Goal: Information Seeking & Learning: Learn about a topic

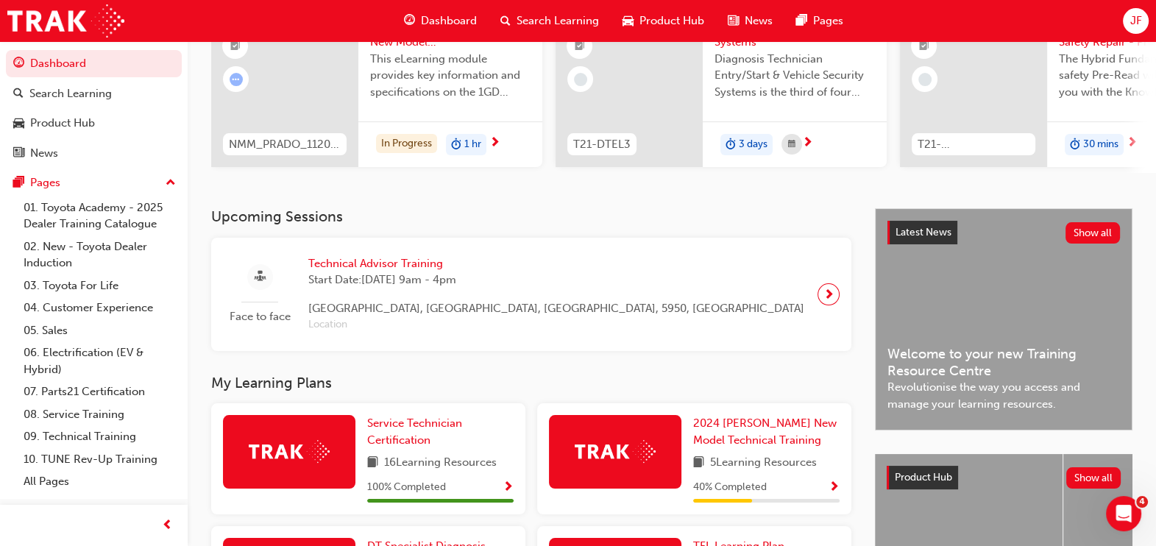
scroll to position [183, 0]
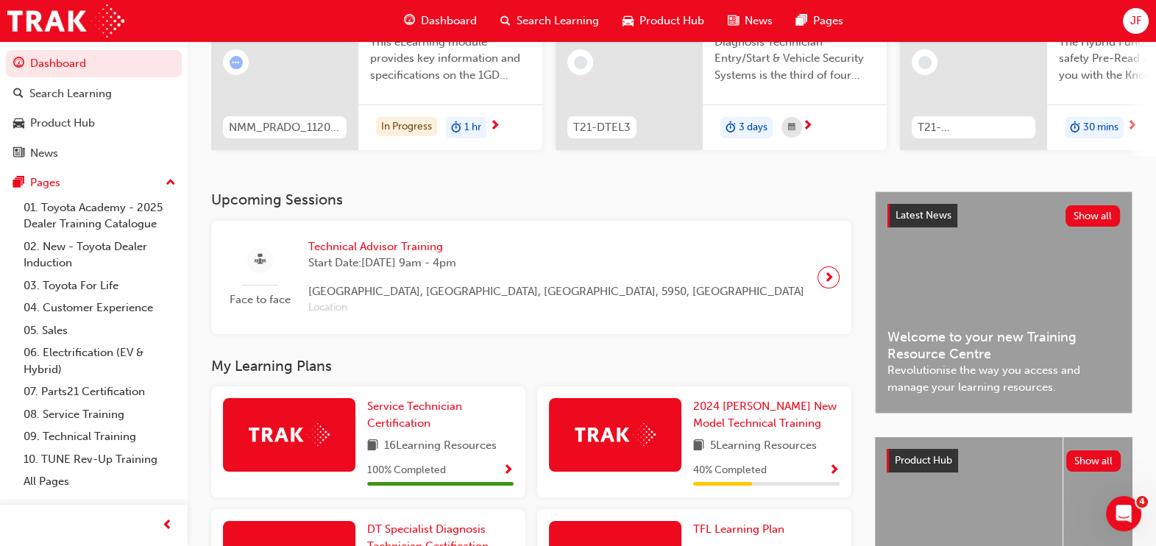
click at [828, 283] on span "next-icon" at bounding box center [828, 277] width 11 height 21
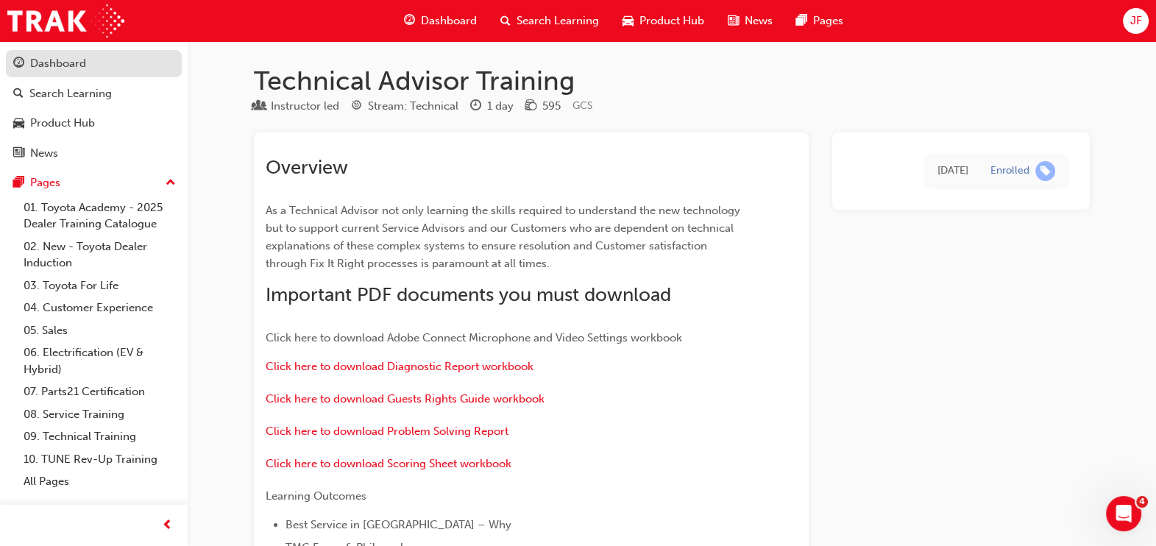
click at [88, 72] on link "Dashboard" at bounding box center [94, 63] width 176 height 27
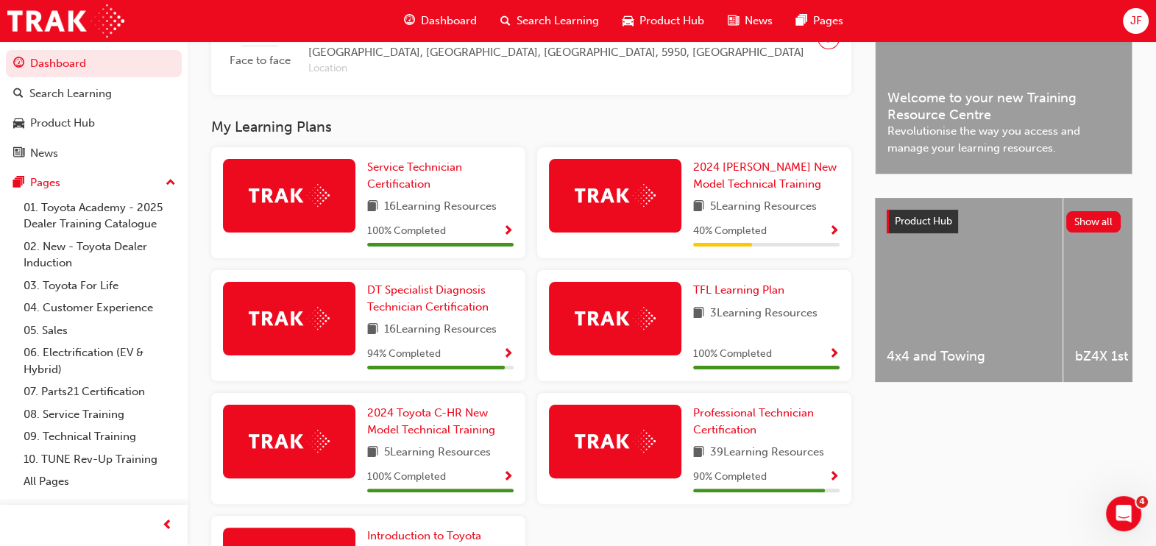
scroll to position [398, 0]
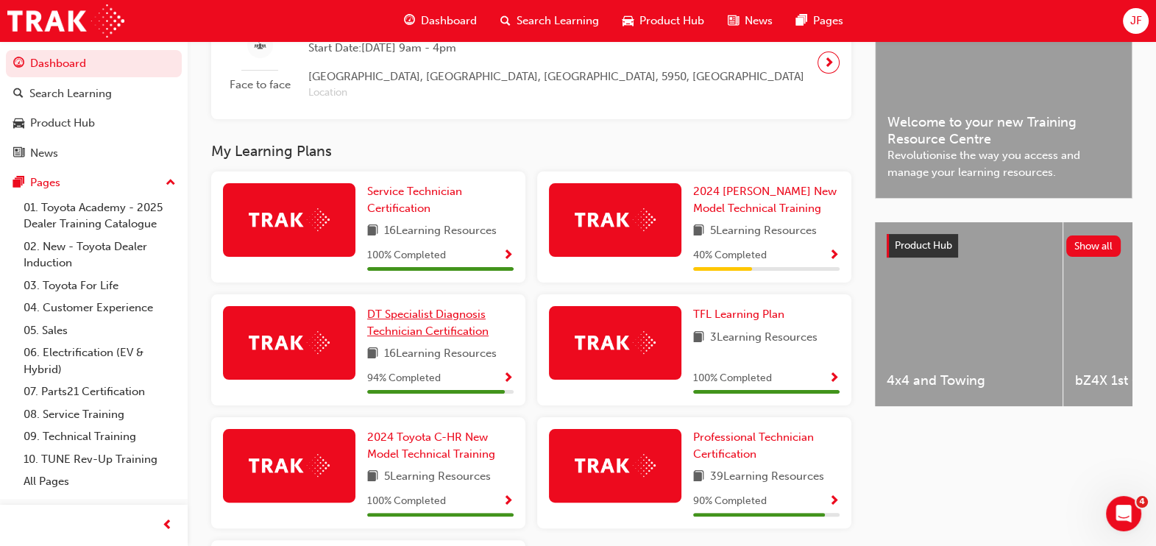
click at [444, 327] on link "DT Specialist Diagnosis Technician Certification" at bounding box center [440, 322] width 146 height 33
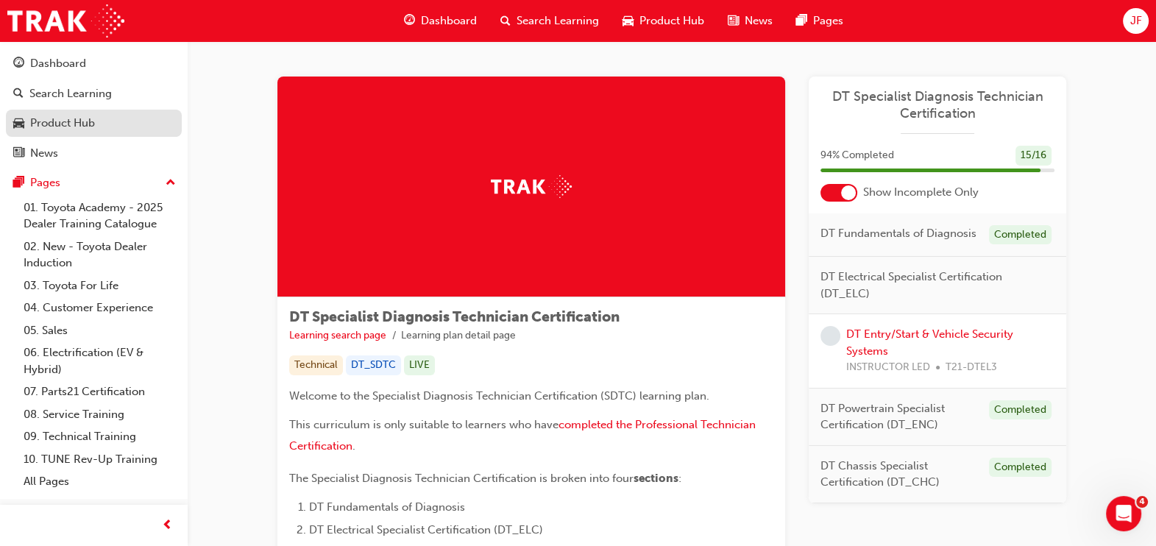
click at [93, 119] on div "Product Hub" at bounding box center [62, 123] width 65 height 17
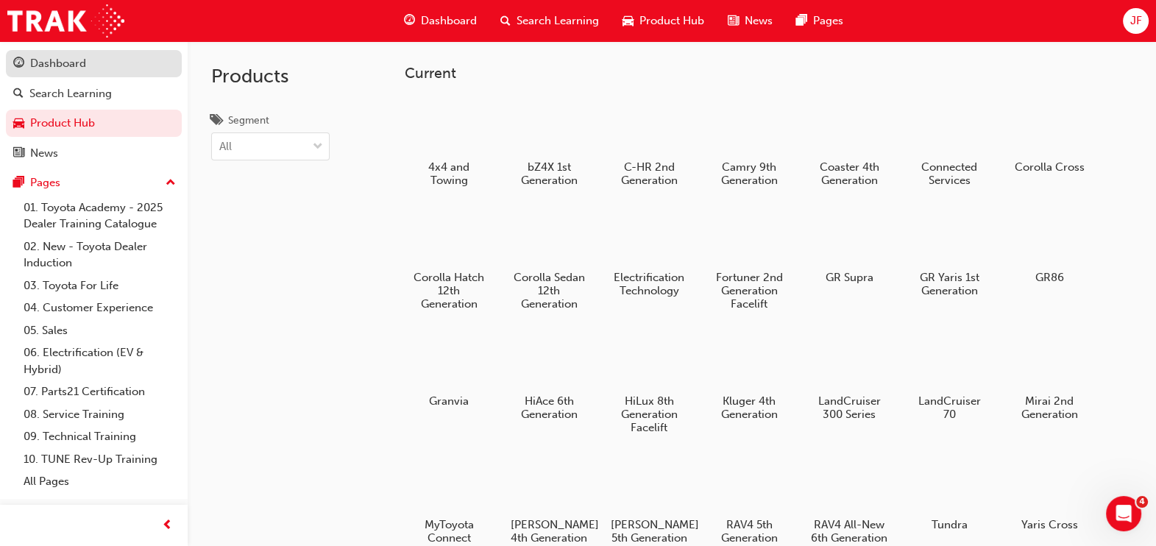
click at [72, 59] on div "Dashboard" at bounding box center [58, 63] width 56 height 17
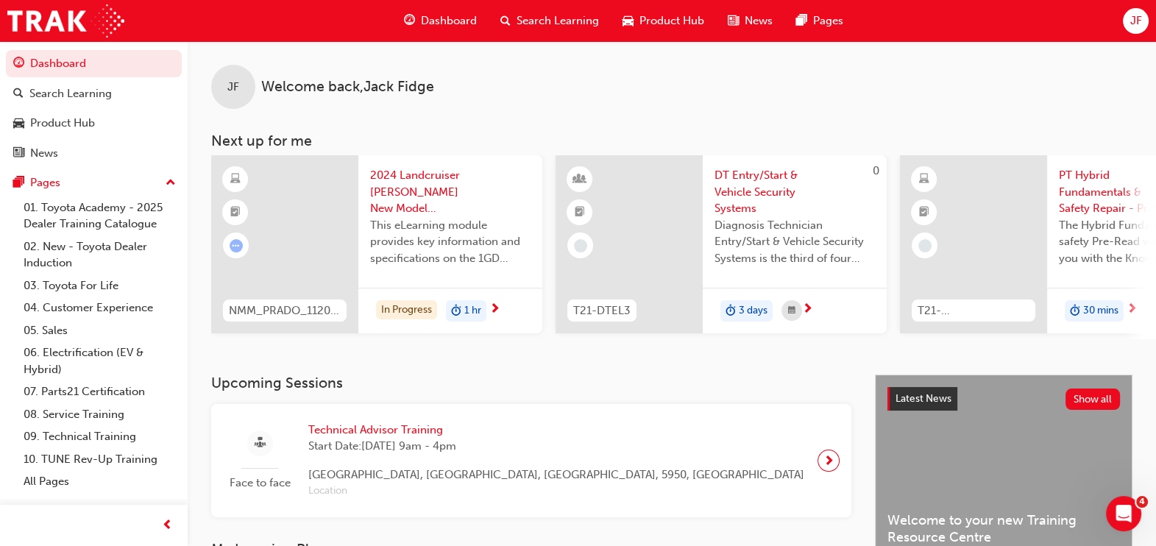
click at [745, 189] on span "DT Entry/Start & Vehicle Security Systems" at bounding box center [794, 192] width 160 height 50
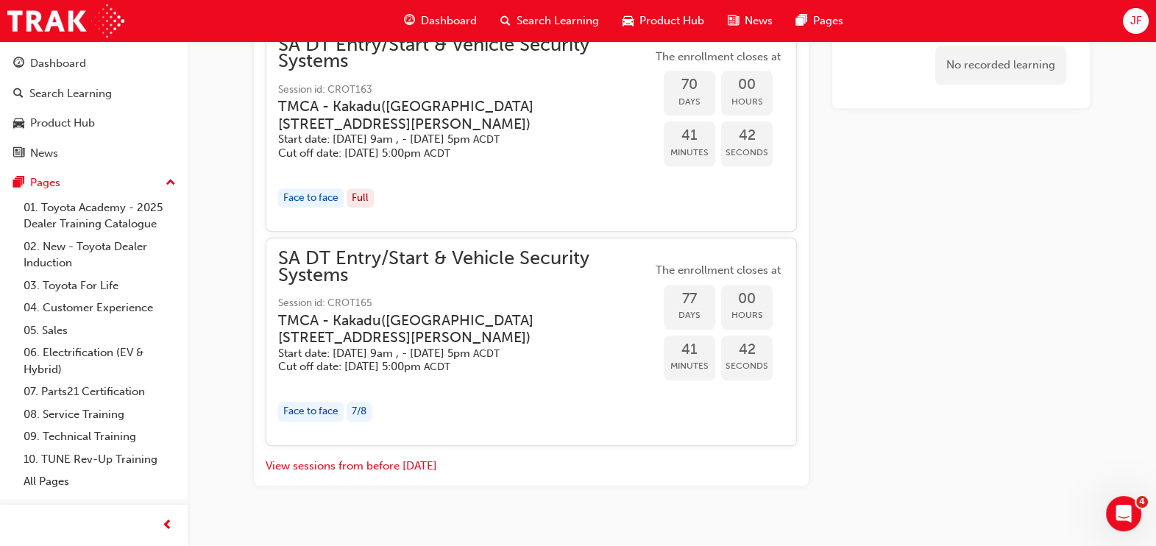
scroll to position [1744, 0]
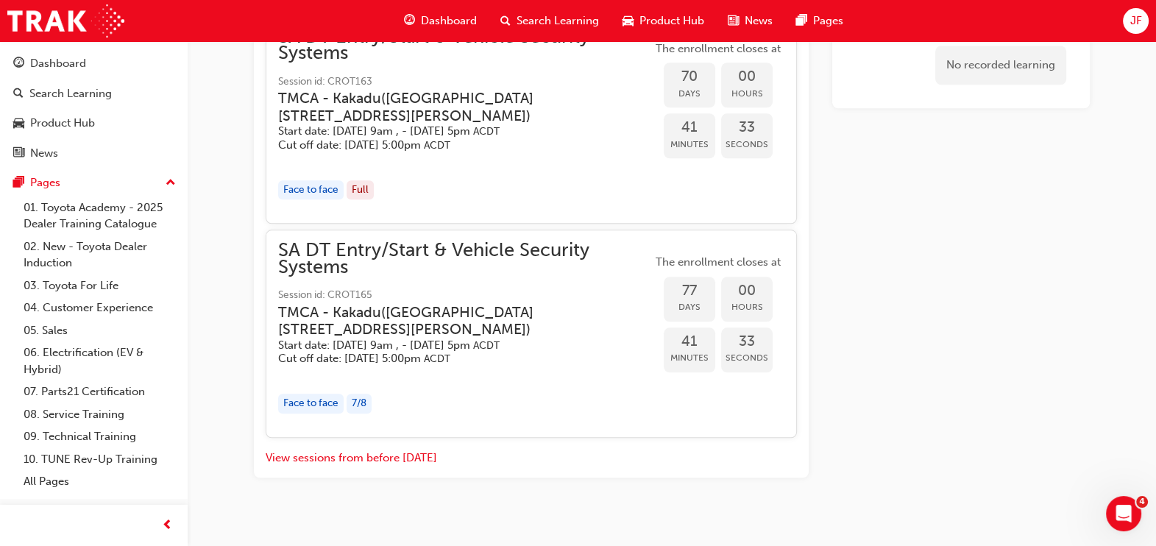
click at [388, 242] on span "SA DT Entry/Start & Vehicle Security Systems" at bounding box center [465, 258] width 374 height 33
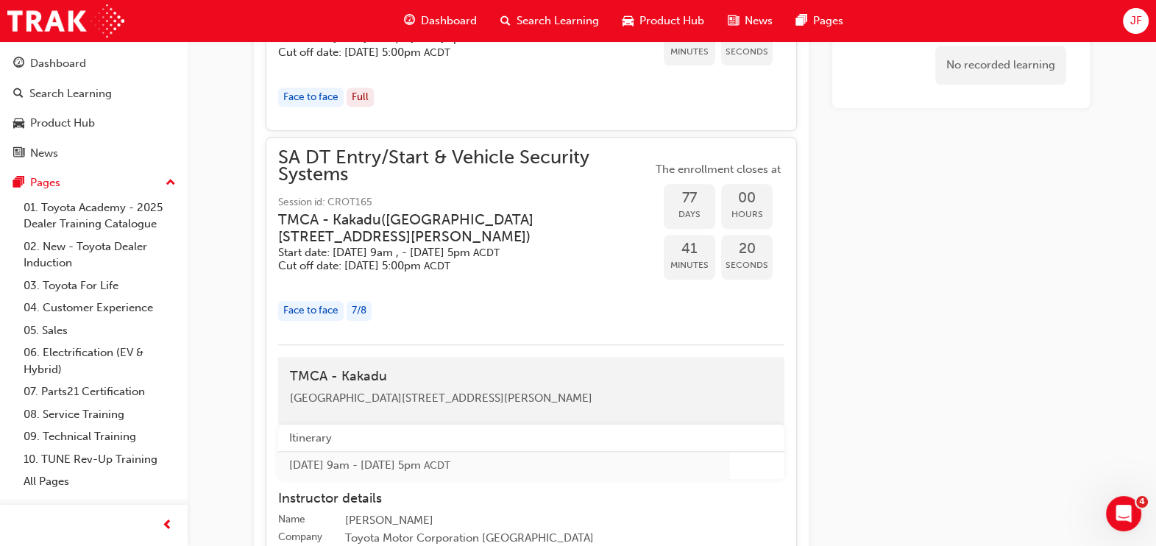
scroll to position [1738, 0]
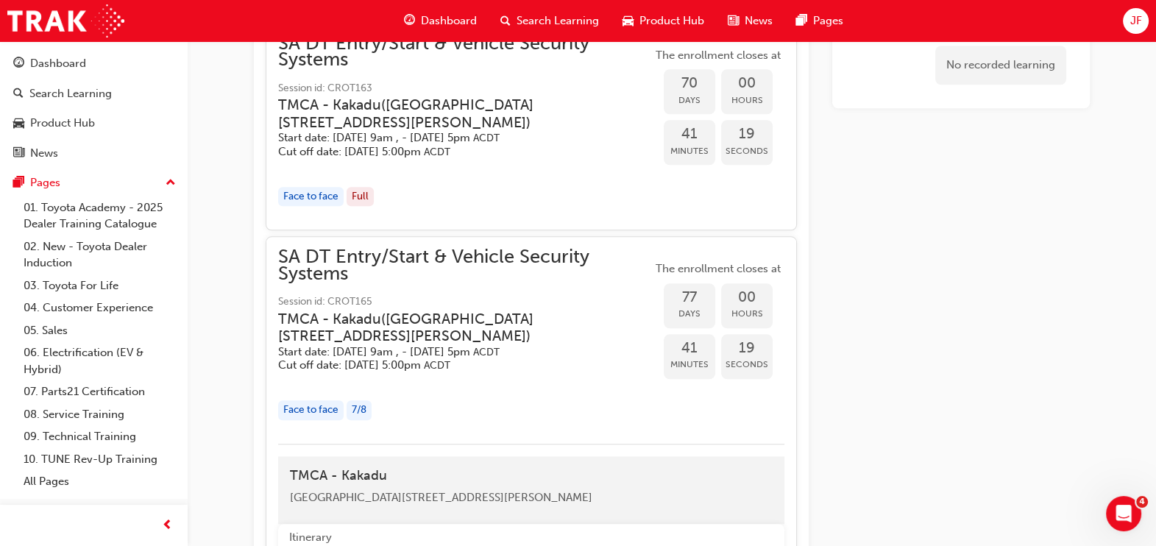
click at [352, 268] on span "SA DT Entry/Start & Vehicle Security Systems" at bounding box center [465, 265] width 374 height 33
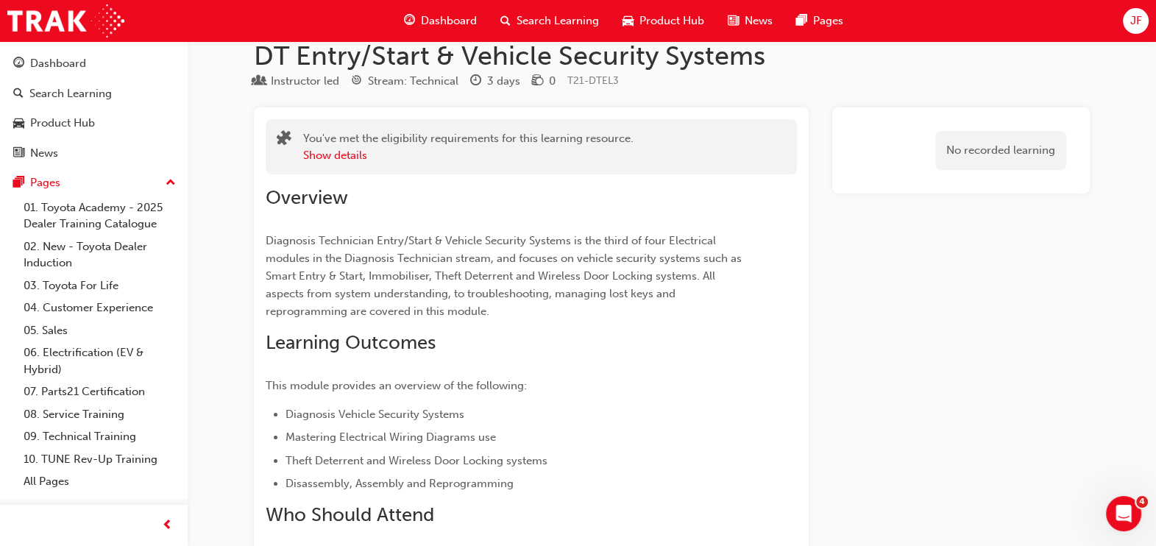
scroll to position [0, 0]
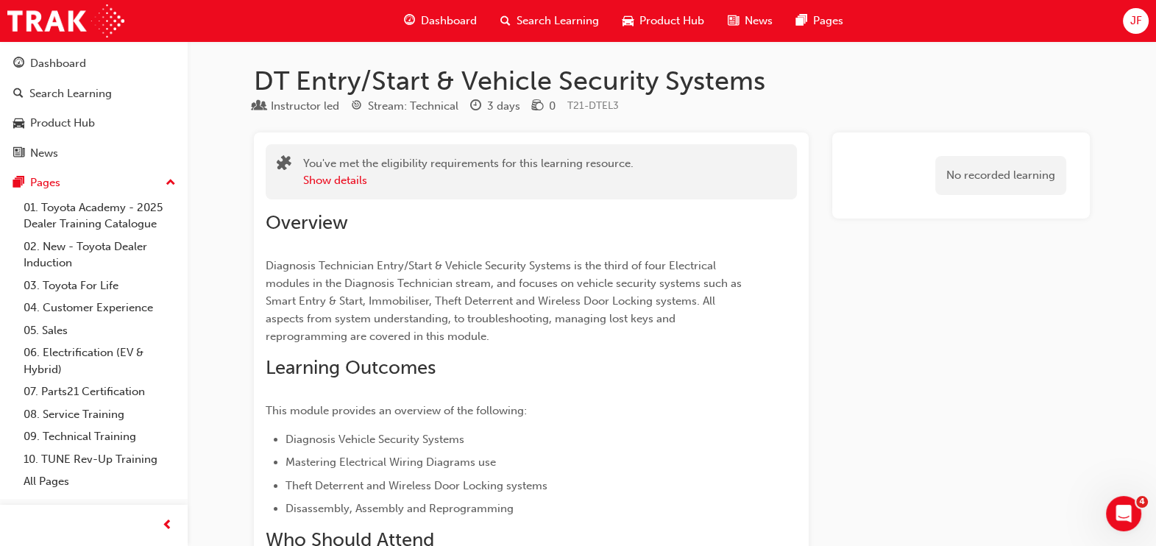
click at [430, 15] on span "Dashboard" at bounding box center [449, 21] width 56 height 17
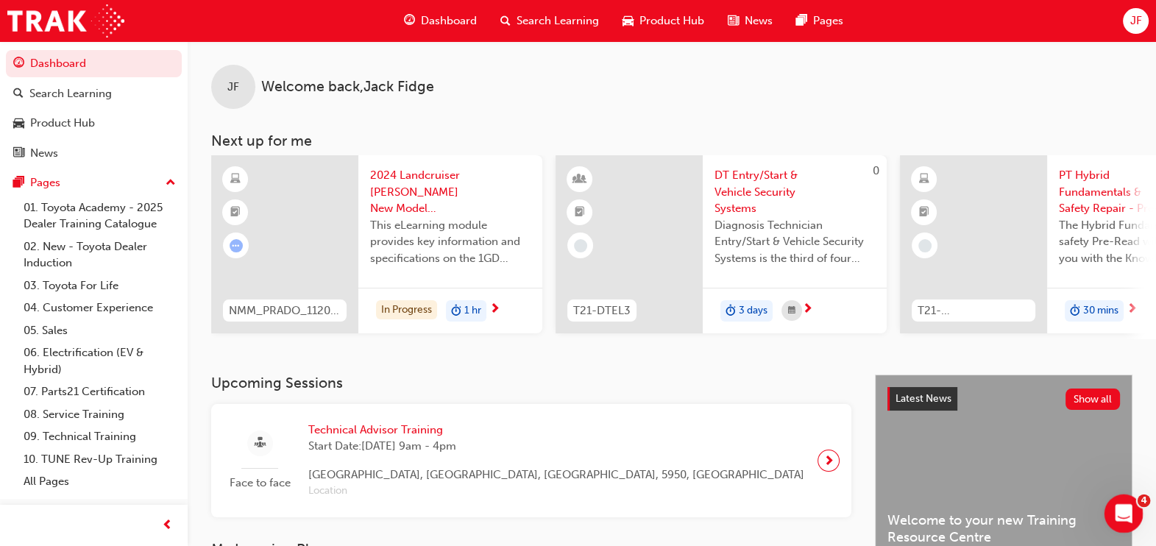
click at [1123, 508] on icon "Open Intercom Messenger" at bounding box center [1122, 512] width 24 height 24
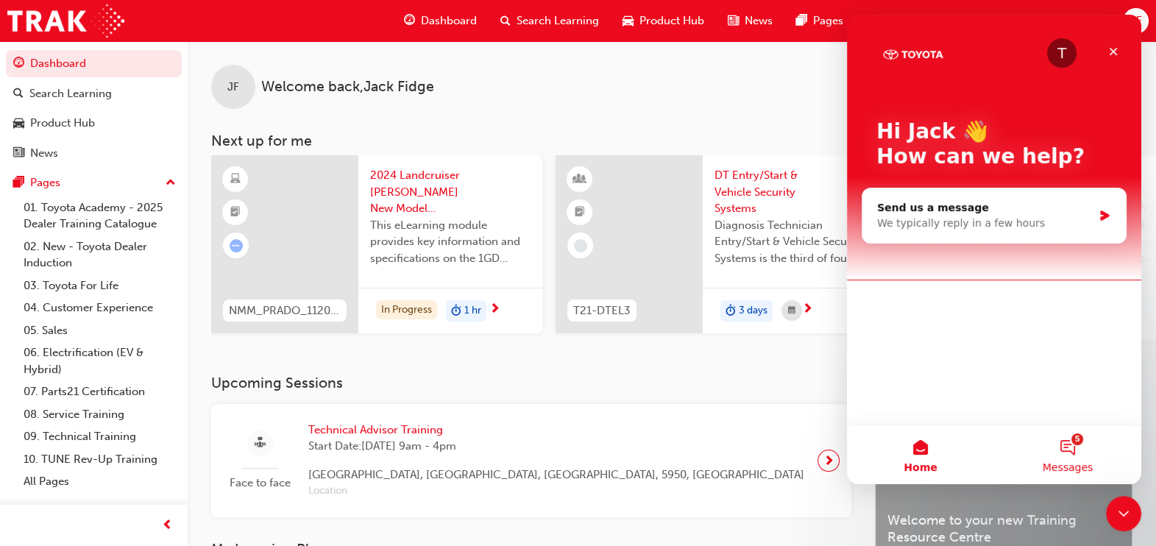
click at [1069, 459] on button "5 Messages" at bounding box center [1067, 454] width 147 height 59
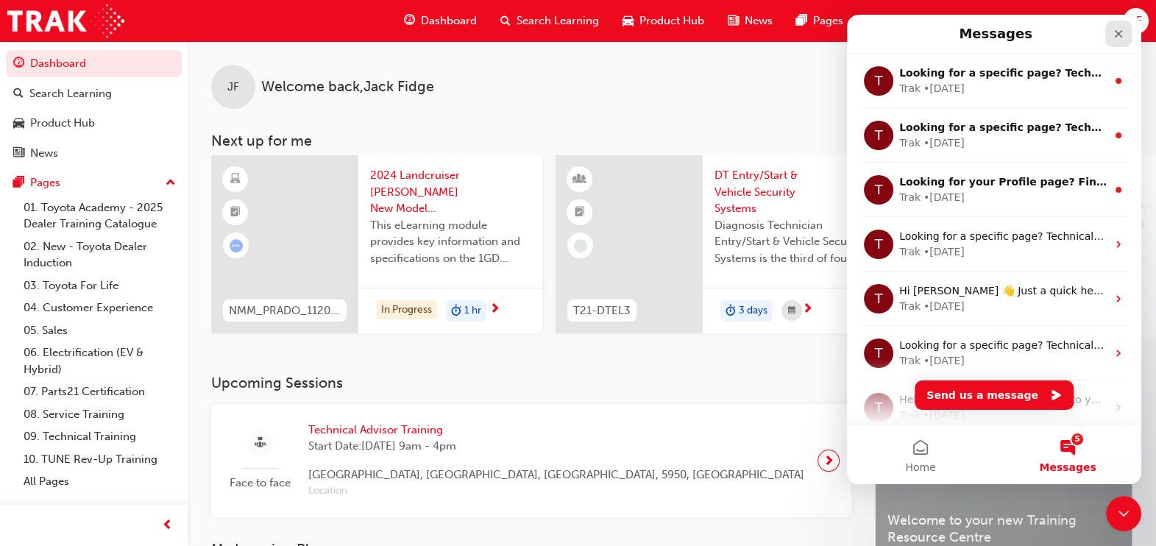
click at [1126, 29] on div "Close" at bounding box center [1118, 34] width 26 height 26
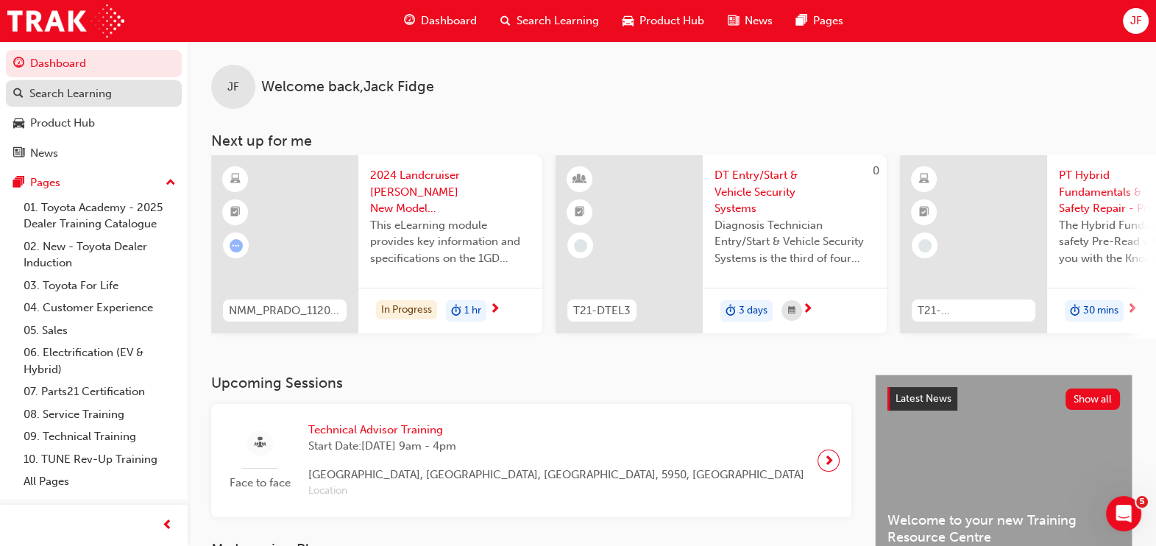
click at [27, 96] on div "Search Learning" at bounding box center [93, 94] width 161 height 18
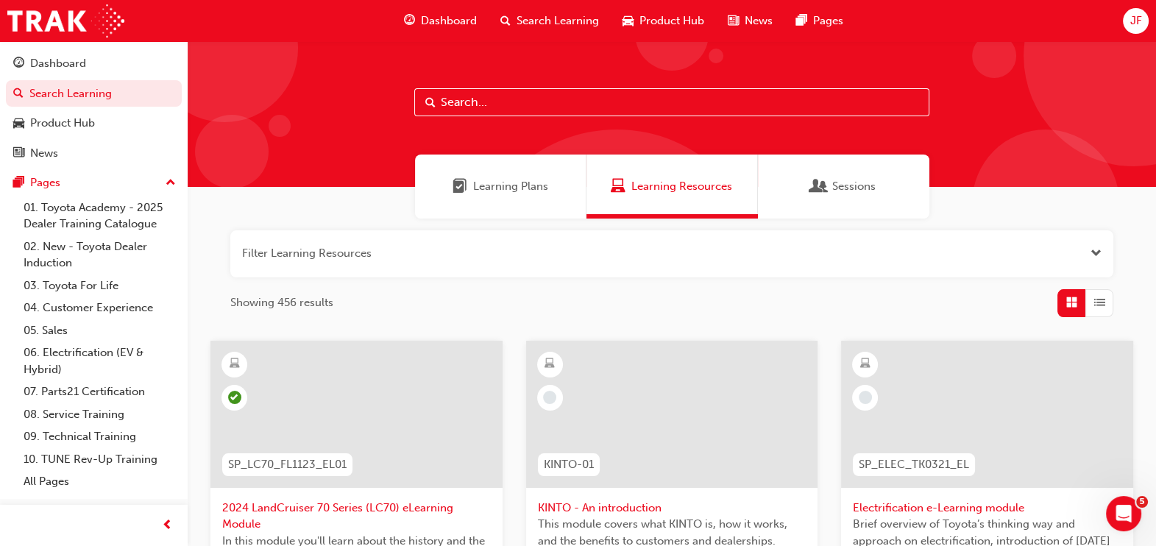
click at [430, 11] on div "Dashboard" at bounding box center [440, 21] width 96 height 30
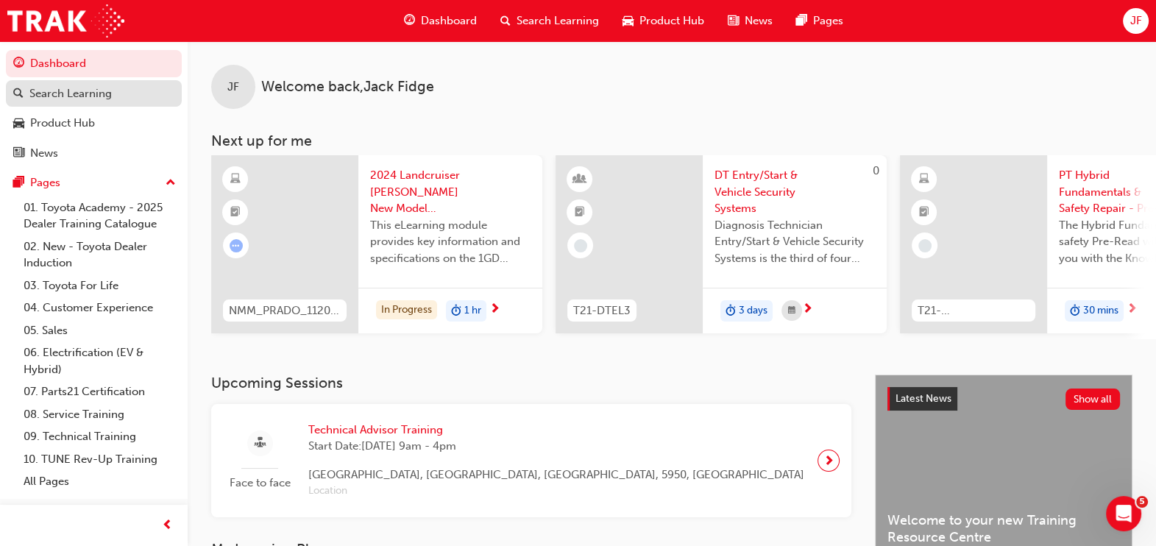
click at [73, 100] on div "Search Learning" at bounding box center [70, 93] width 82 height 17
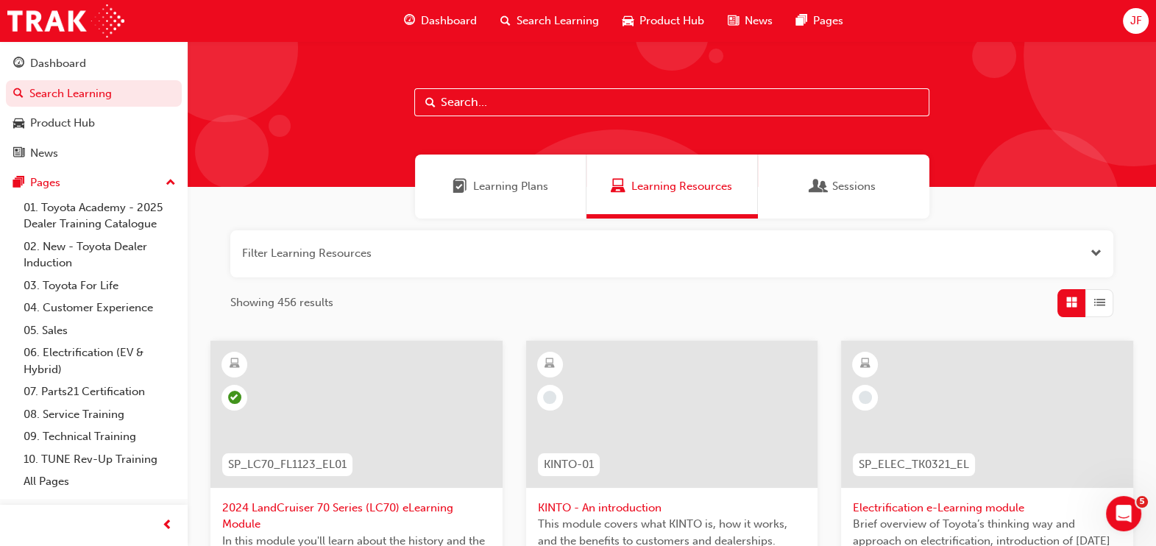
click at [521, 104] on input "text" at bounding box center [671, 102] width 515 height 28
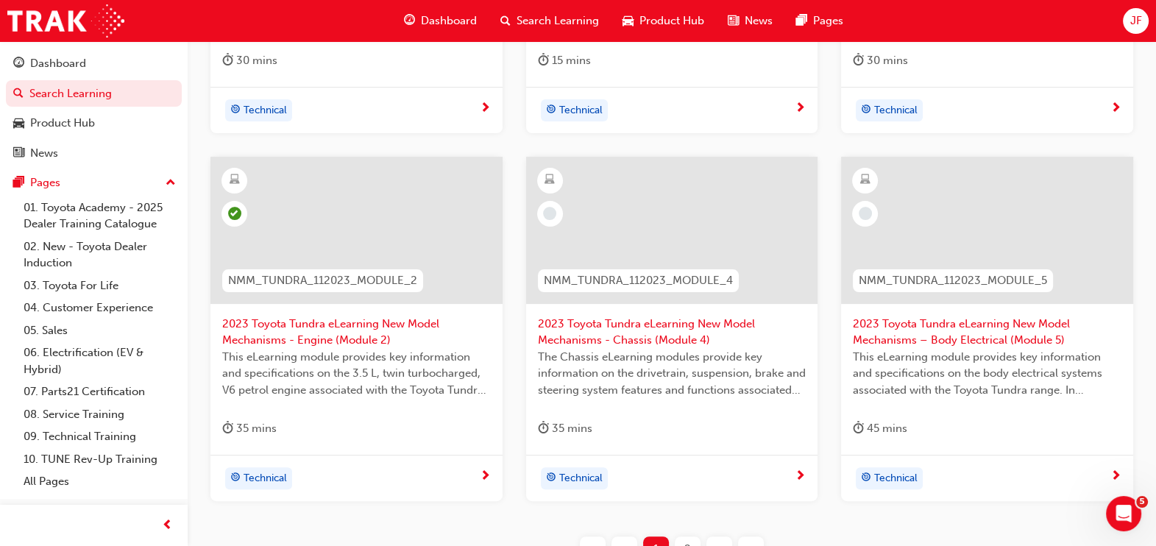
scroll to position [643, 0]
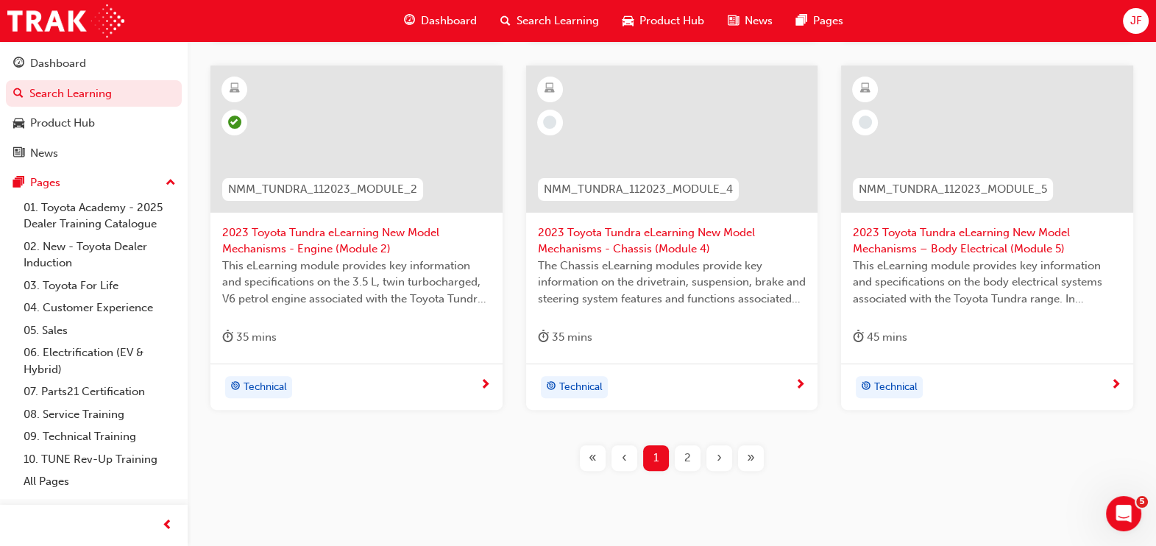
type input "nmm_tundra"
click at [609, 178] on div "NMM_TUNDRA_112023_MODULE_4" at bounding box center [638, 189] width 201 height 23
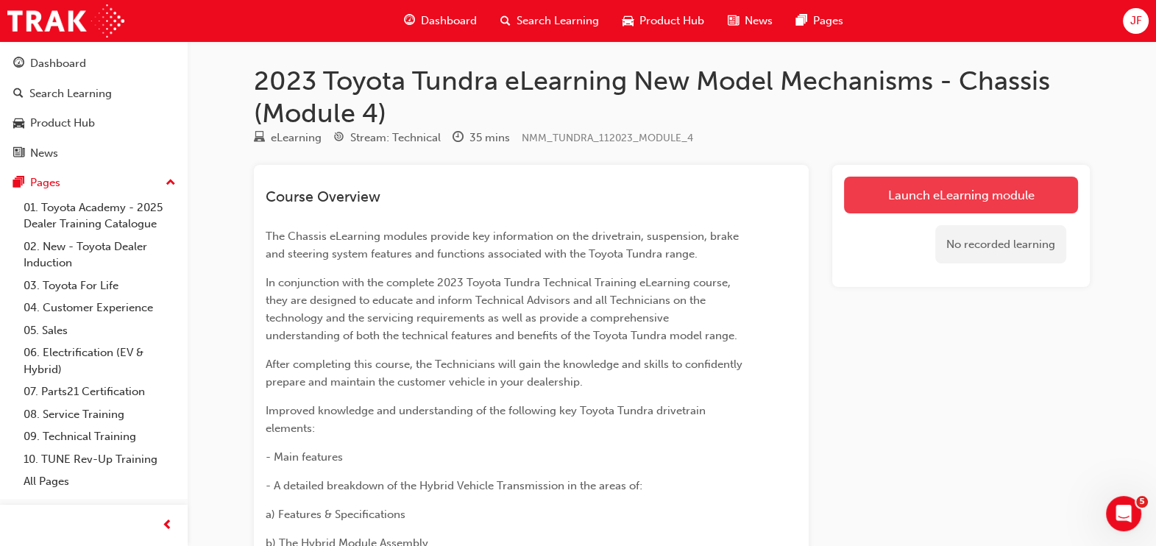
click at [953, 199] on link "Launch eLearning module" at bounding box center [961, 195] width 234 height 37
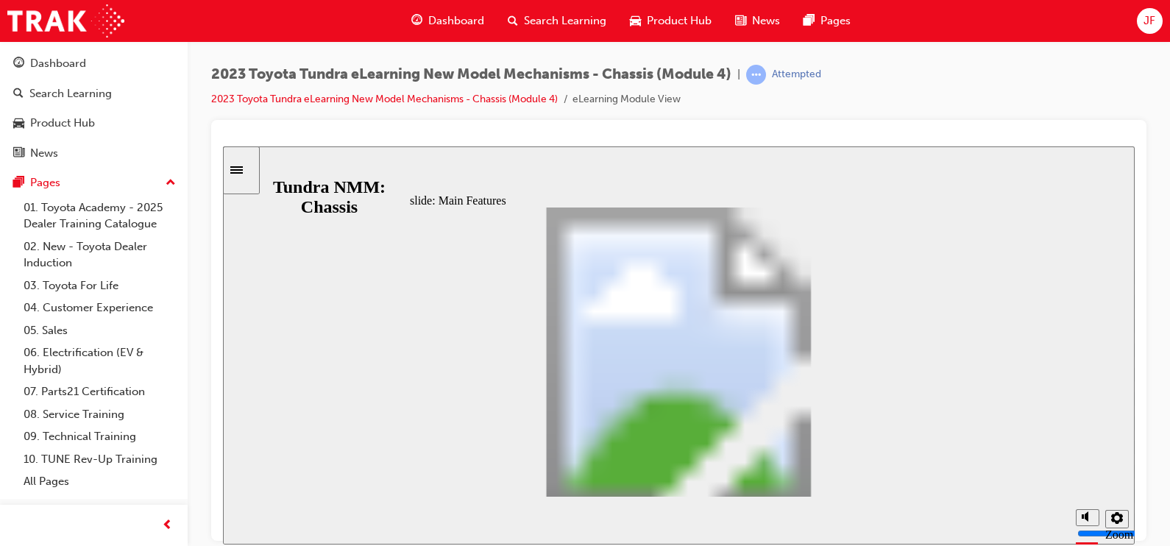
scroll to position [824, 0]
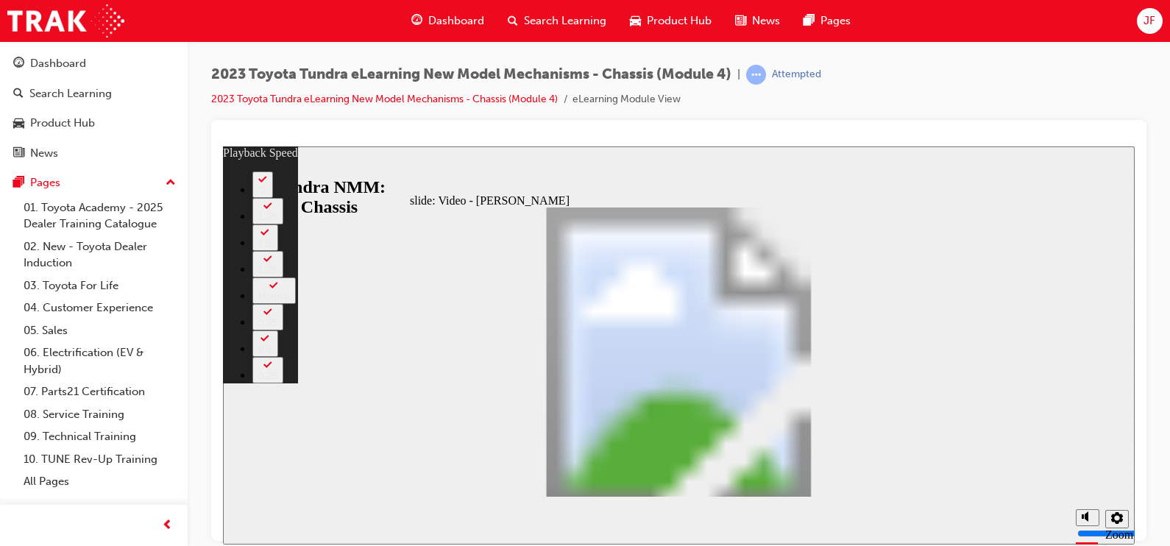
type input "234"
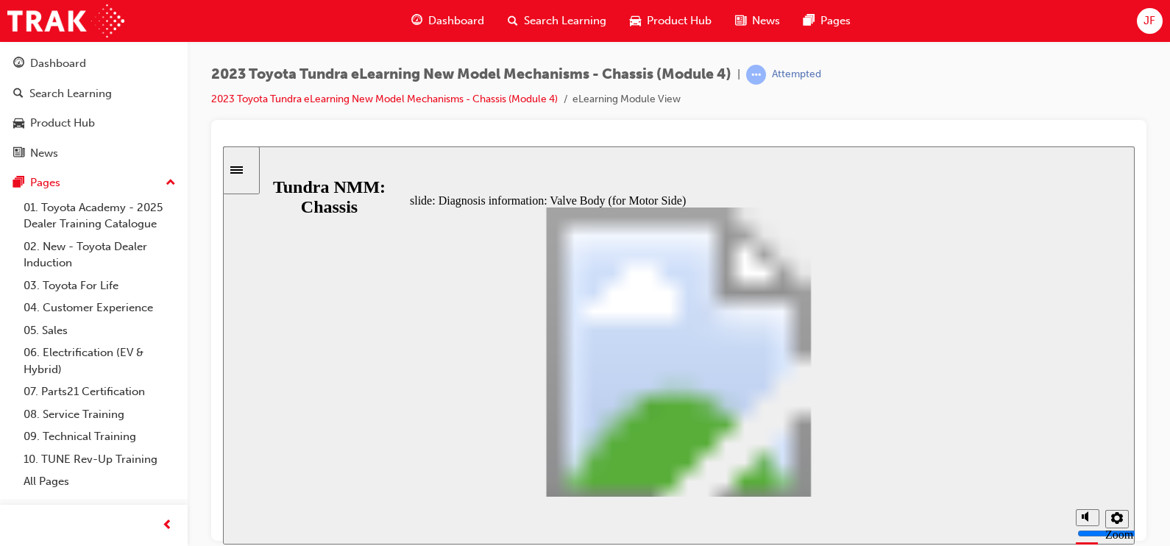
scroll to position [51, 0]
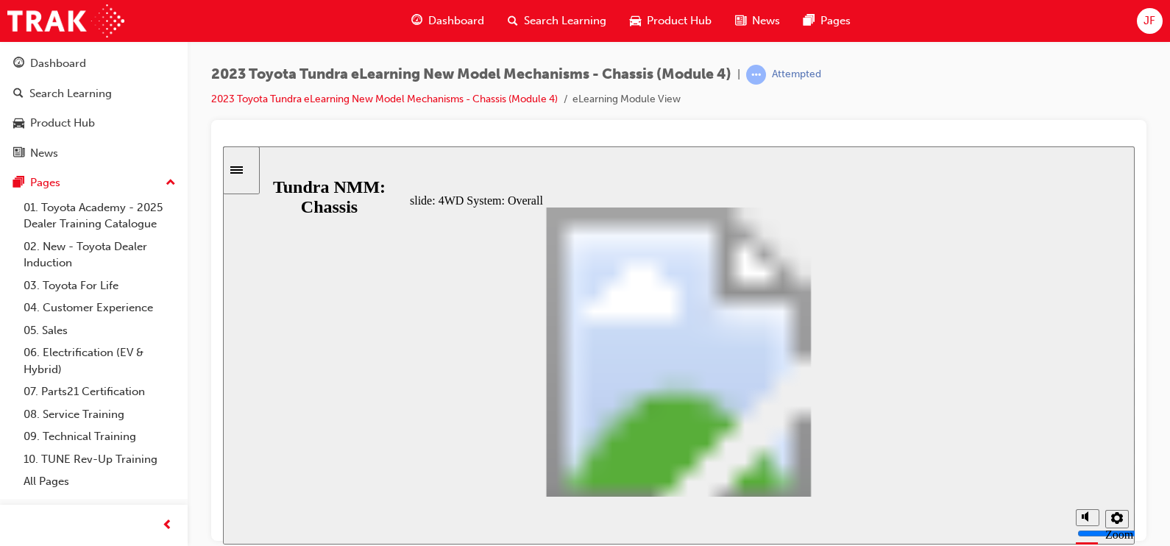
scroll to position [102, 0]
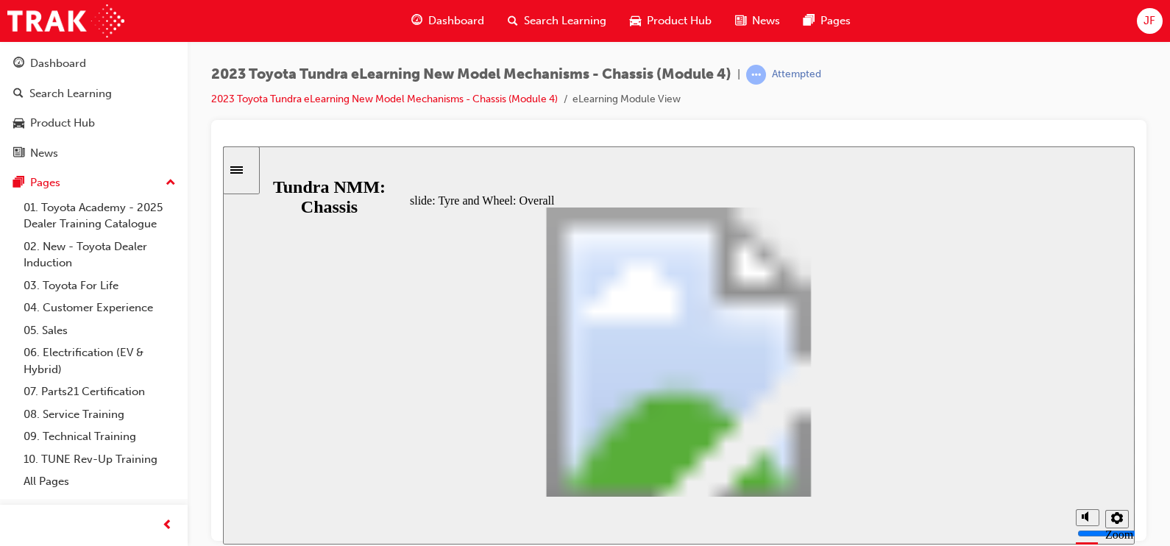
scroll to position [144, 0]
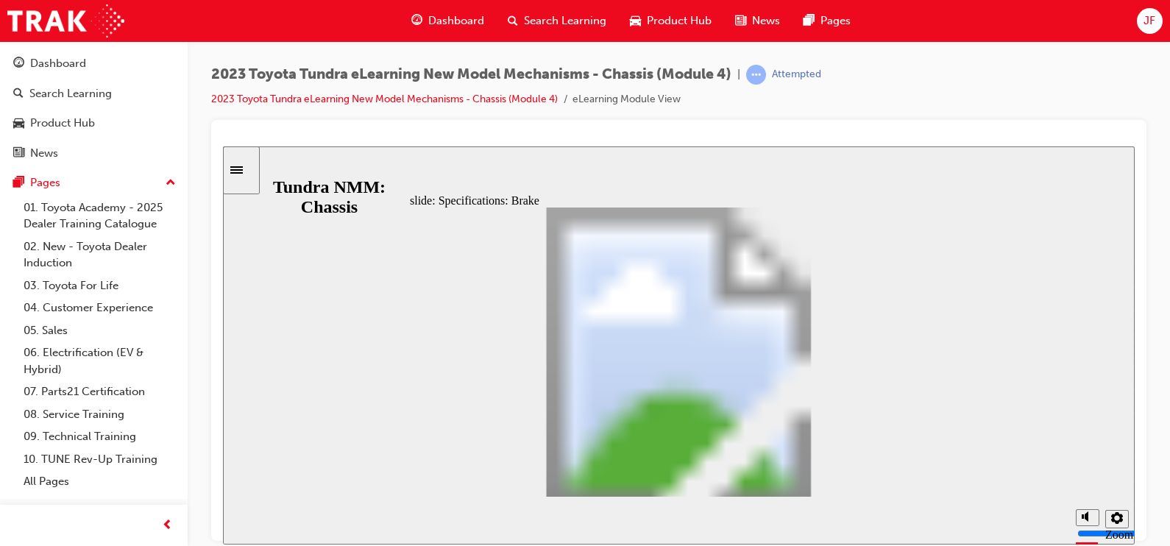
scroll to position [118, 0]
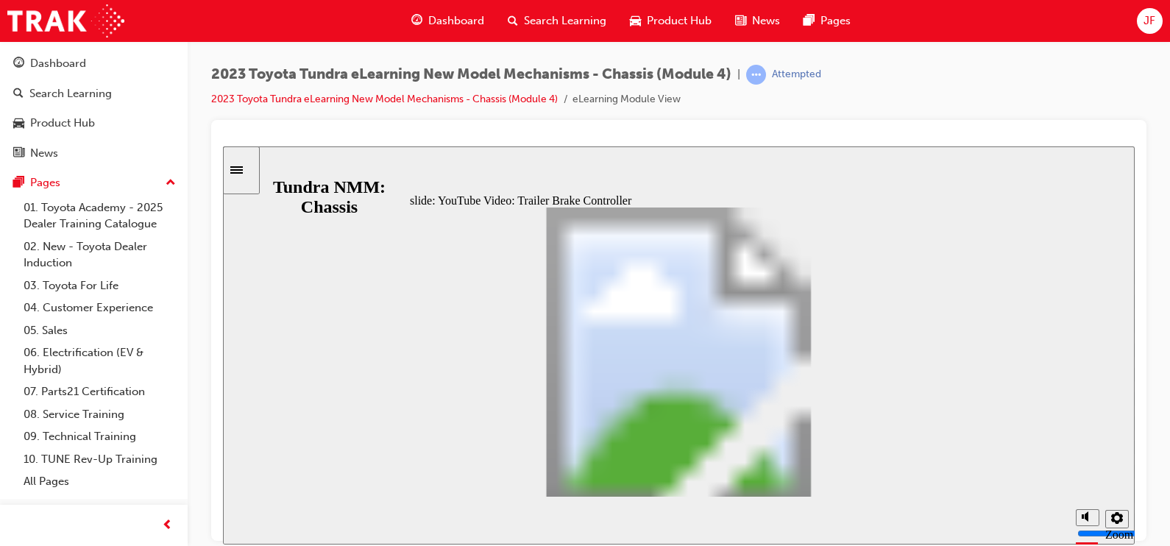
scroll to position [0, 0]
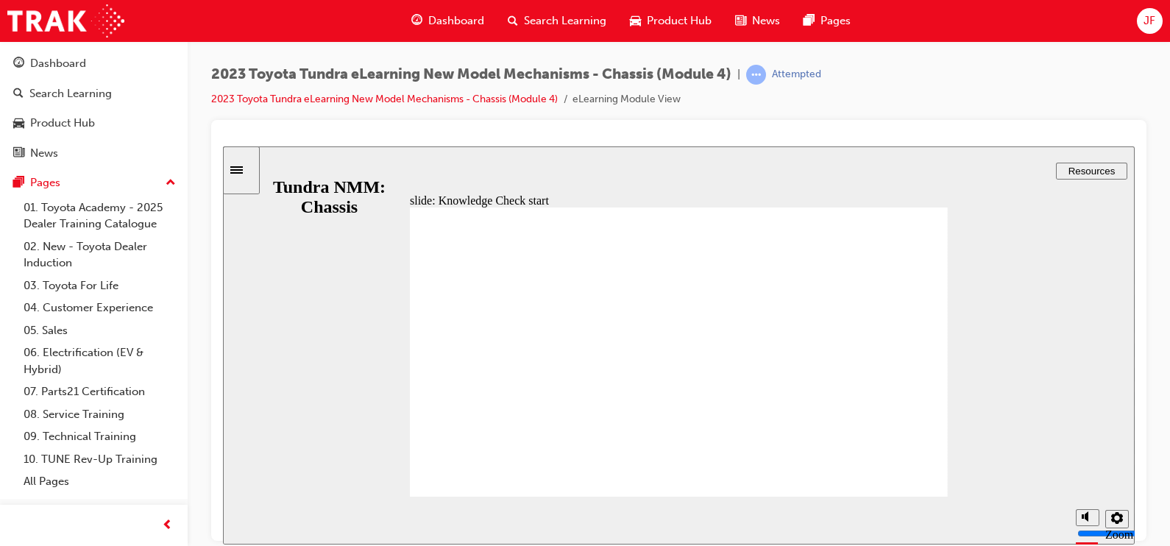
radio input "true"
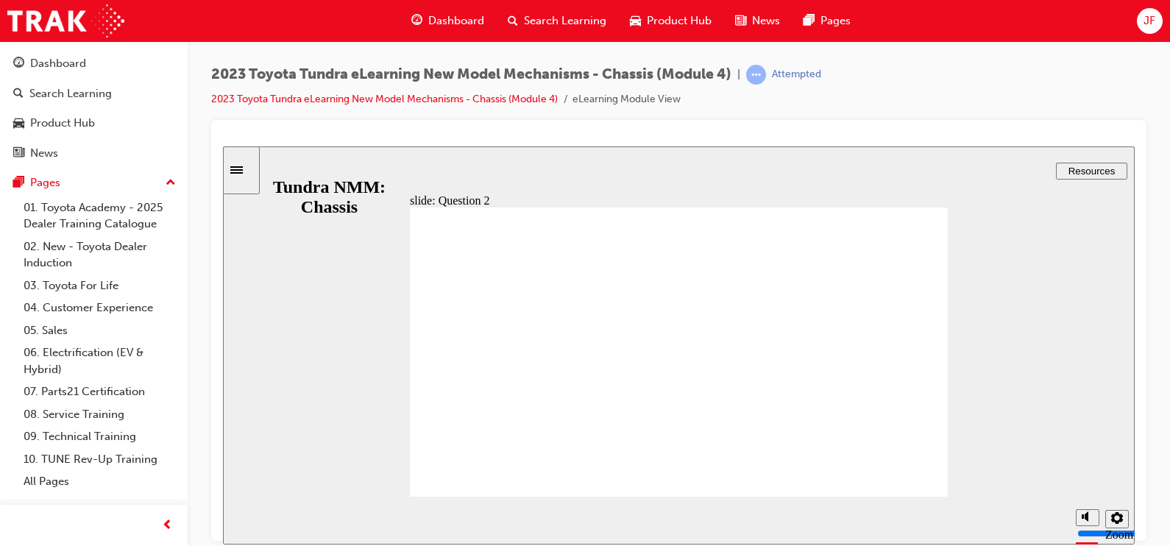
radio input "true"
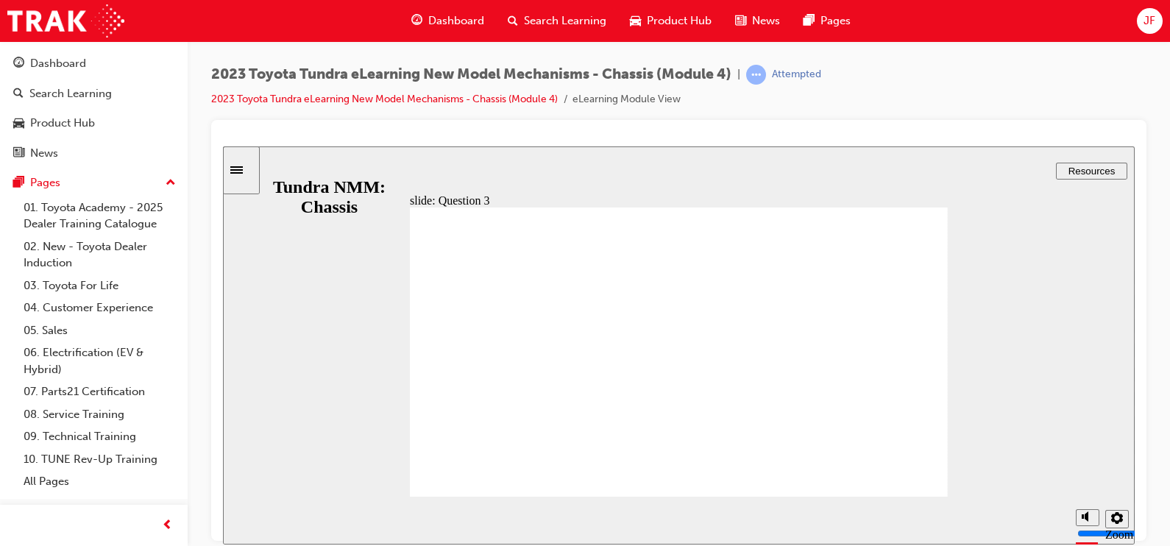
radio input "true"
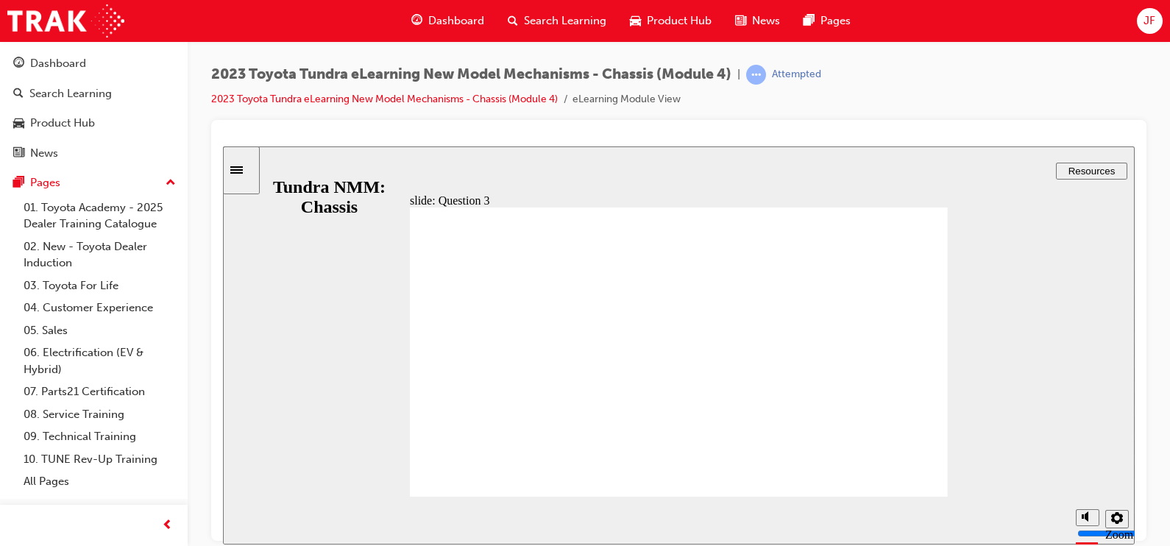
radio input "true"
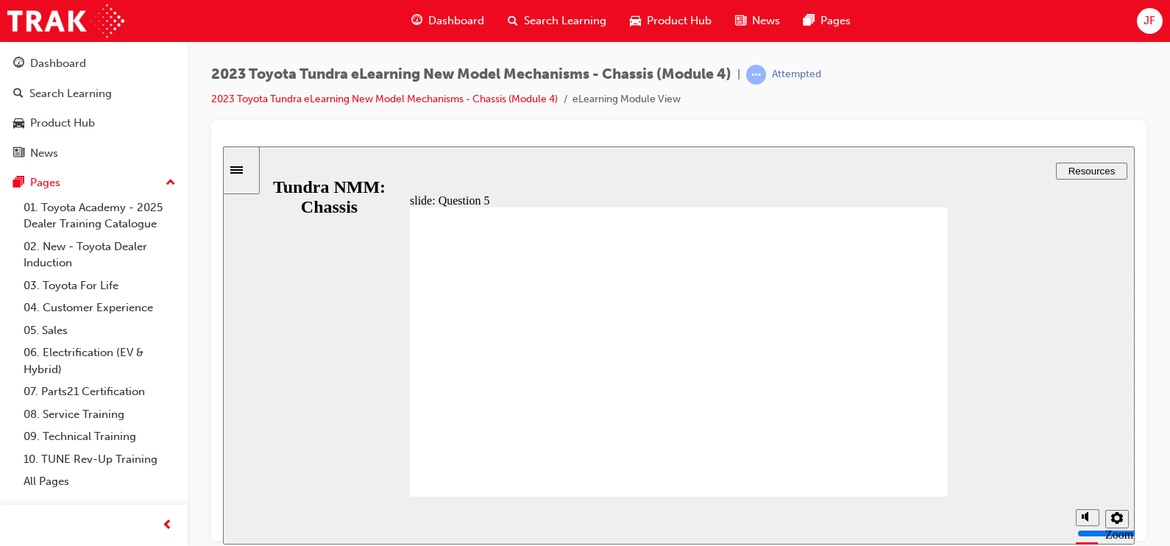
radio input "false"
radio input "true"
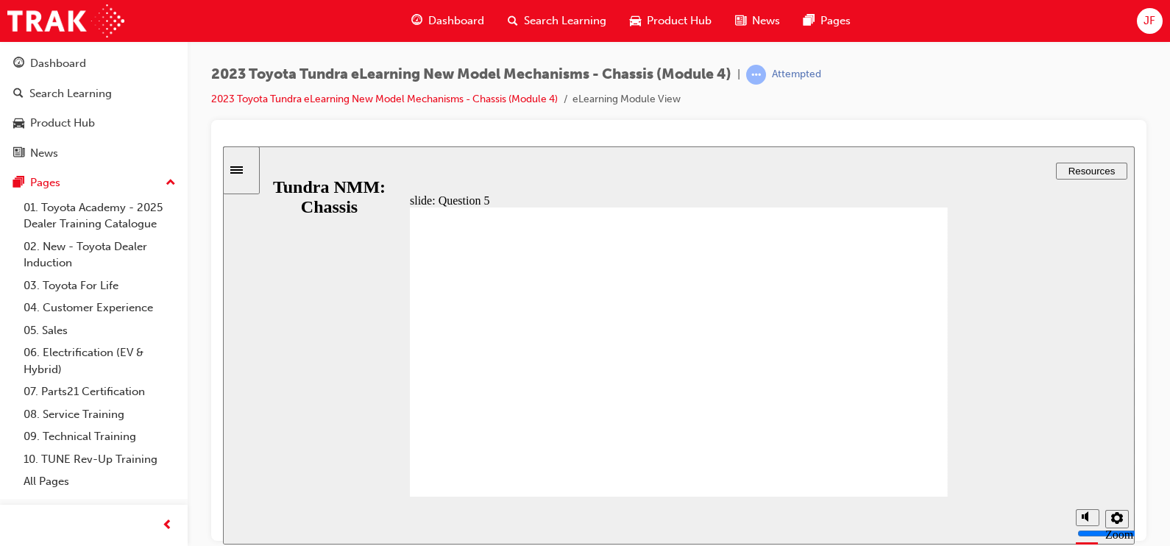
click at [253, 175] on div "Sidebar Toggle" at bounding box center [241, 169] width 25 height 11
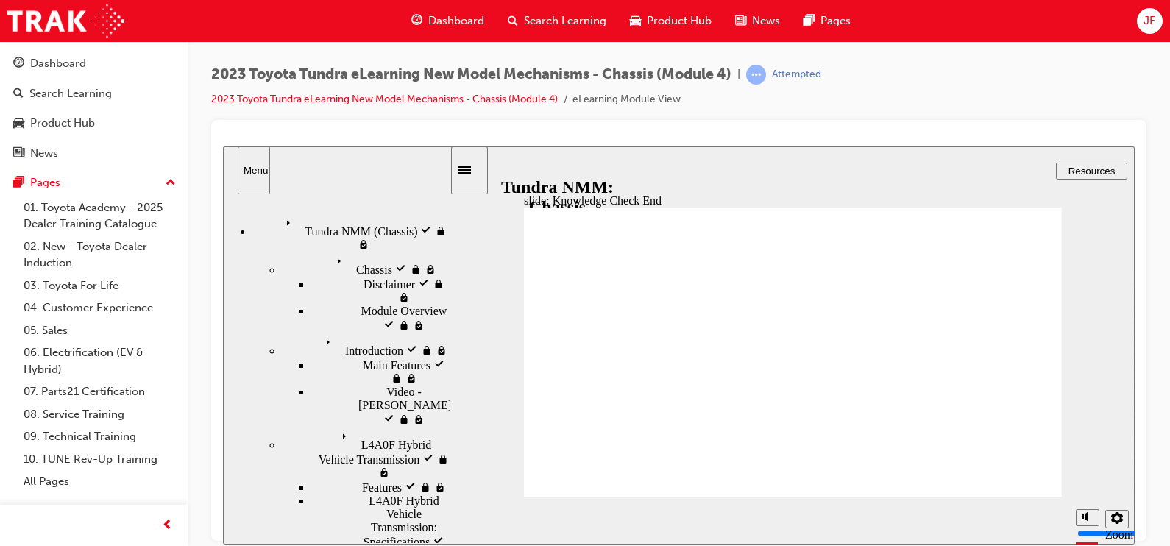
radio input "true"
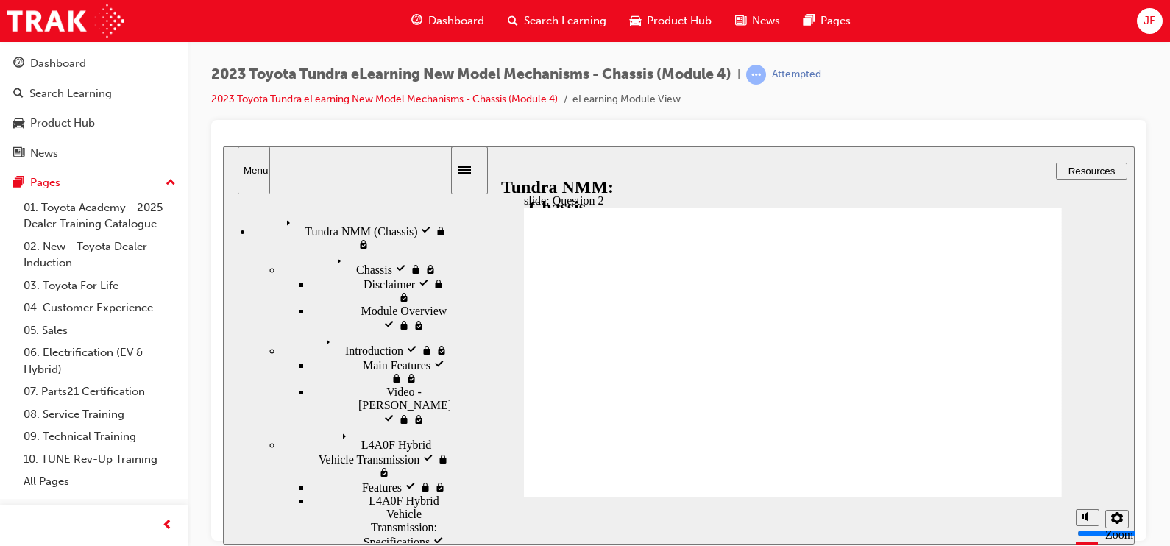
radio input "true"
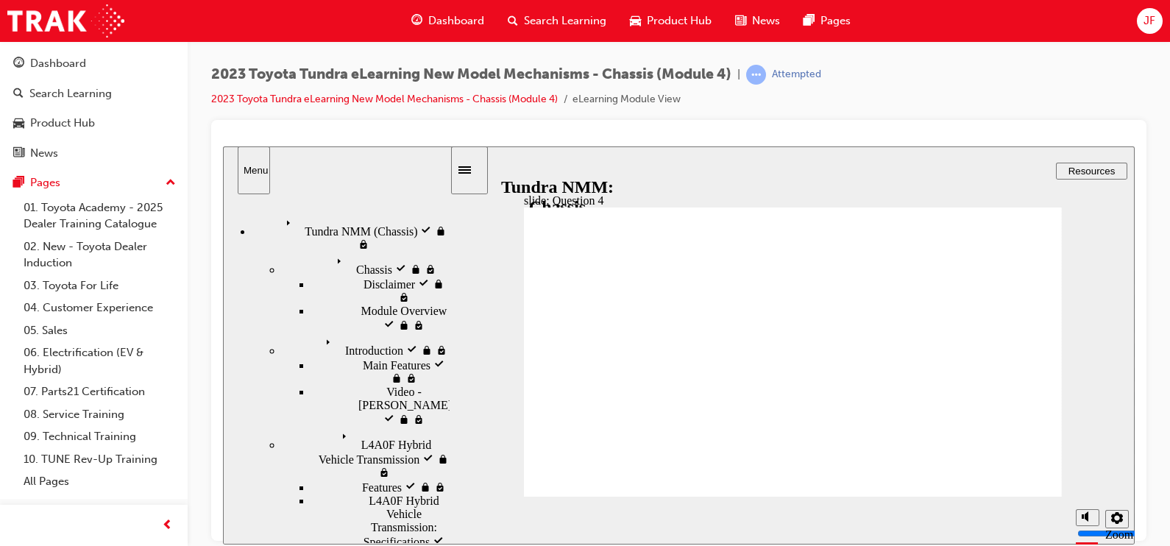
radio input "false"
radio input "true"
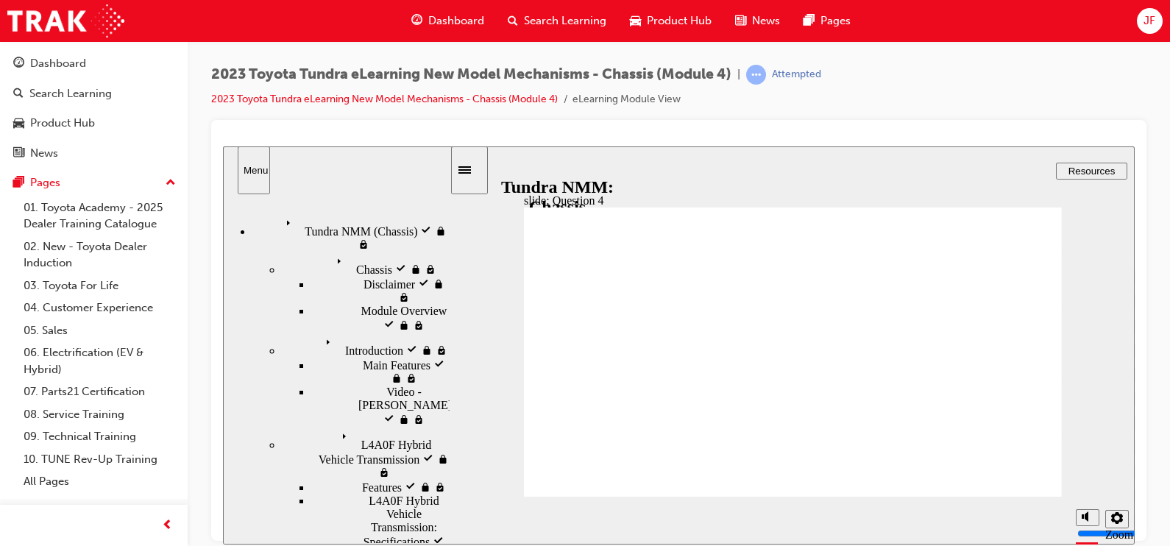
radio input "true"
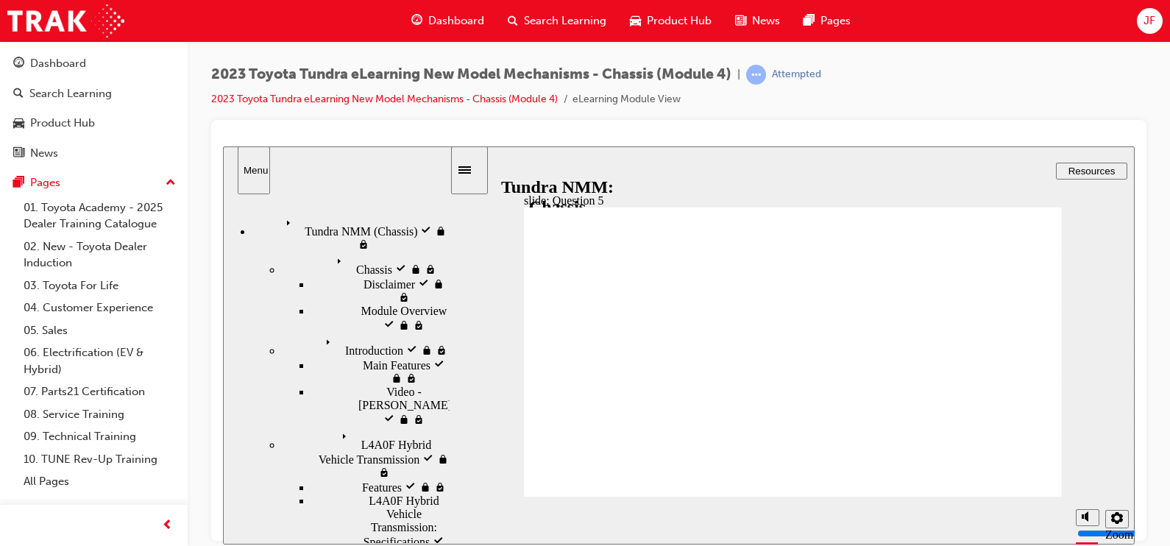
radio input "true"
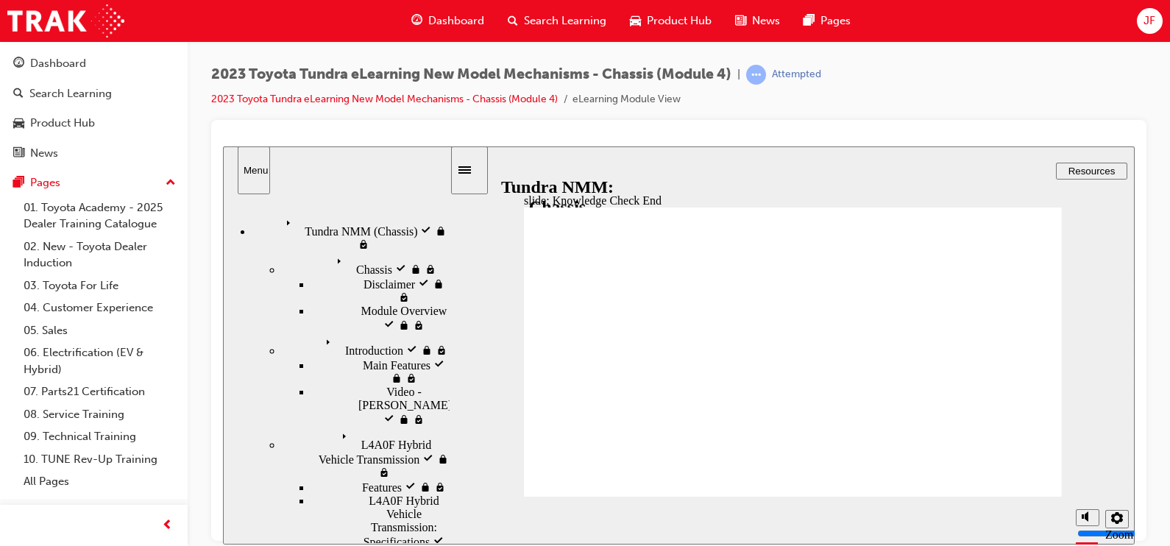
click at [65, 93] on div "Search Learning" at bounding box center [70, 93] width 82 height 17
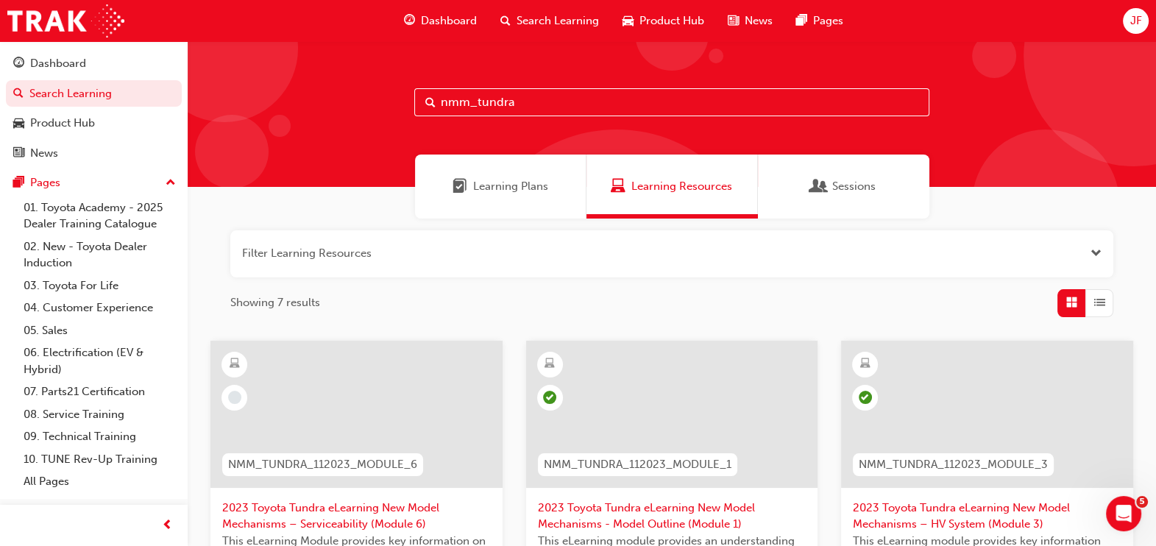
click at [522, 270] on button "button" at bounding box center [671, 253] width 883 height 47
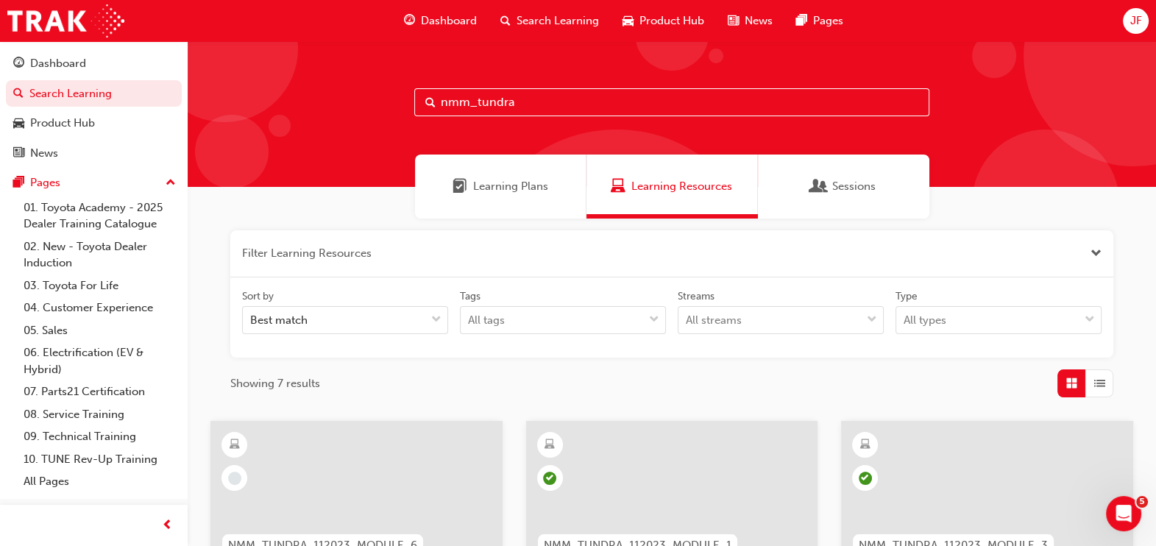
click at [505, 269] on button "button" at bounding box center [671, 253] width 883 height 47
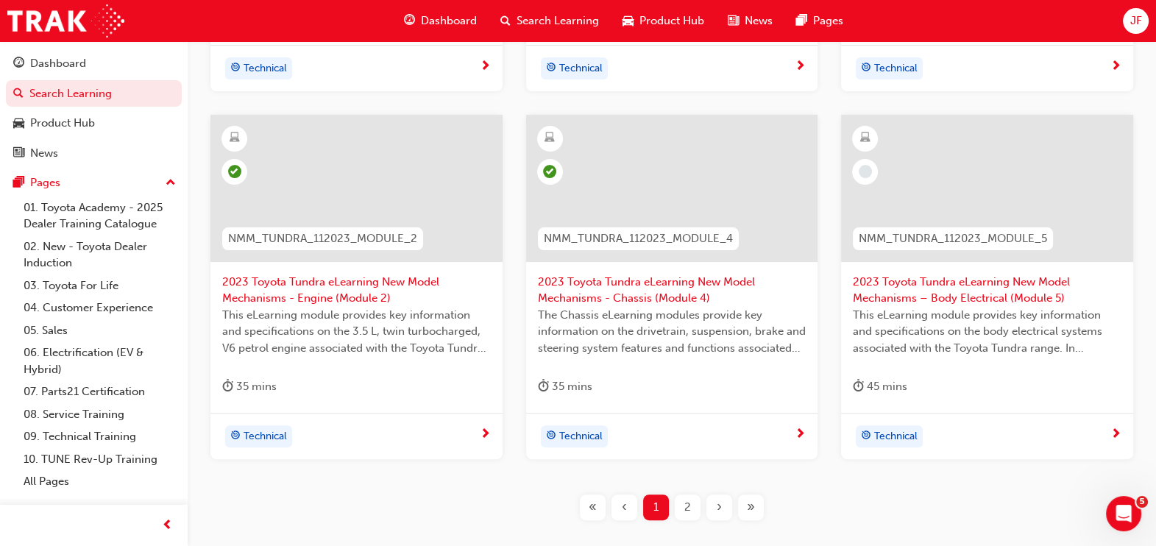
scroll to position [502, 0]
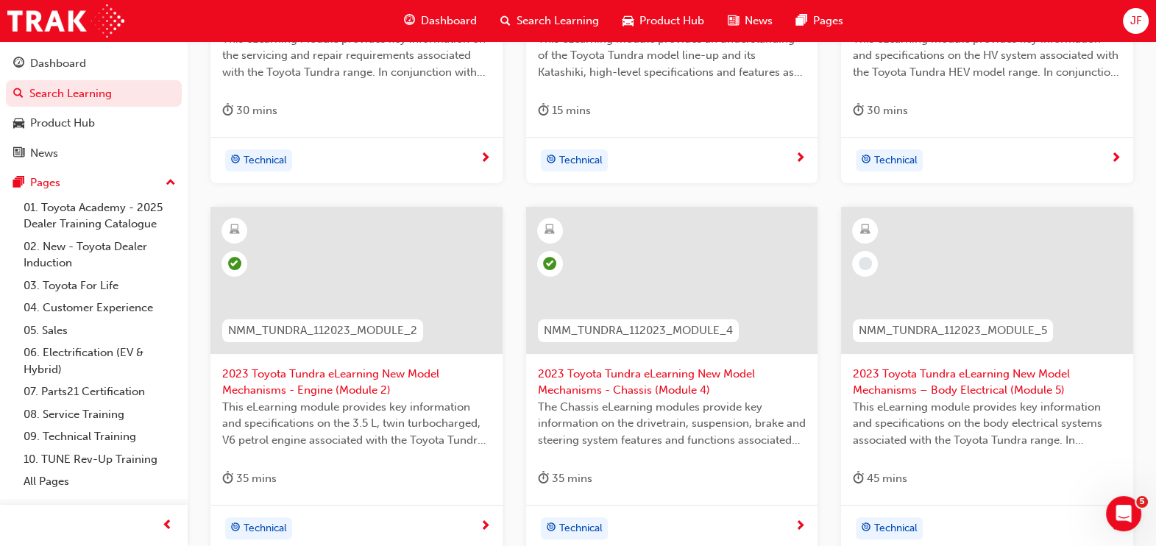
click at [961, 374] on span "2023 Toyota Tundra eLearning New Model Mechanisms – Body Electrical (Module 5)" at bounding box center [987, 382] width 269 height 33
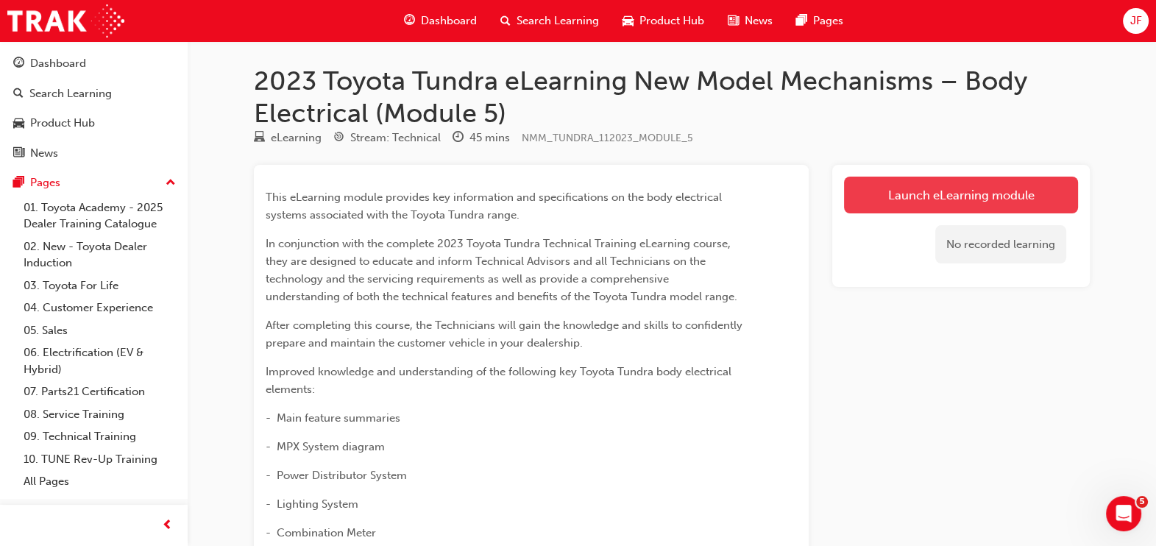
click at [1045, 193] on link "Launch eLearning module" at bounding box center [961, 195] width 234 height 37
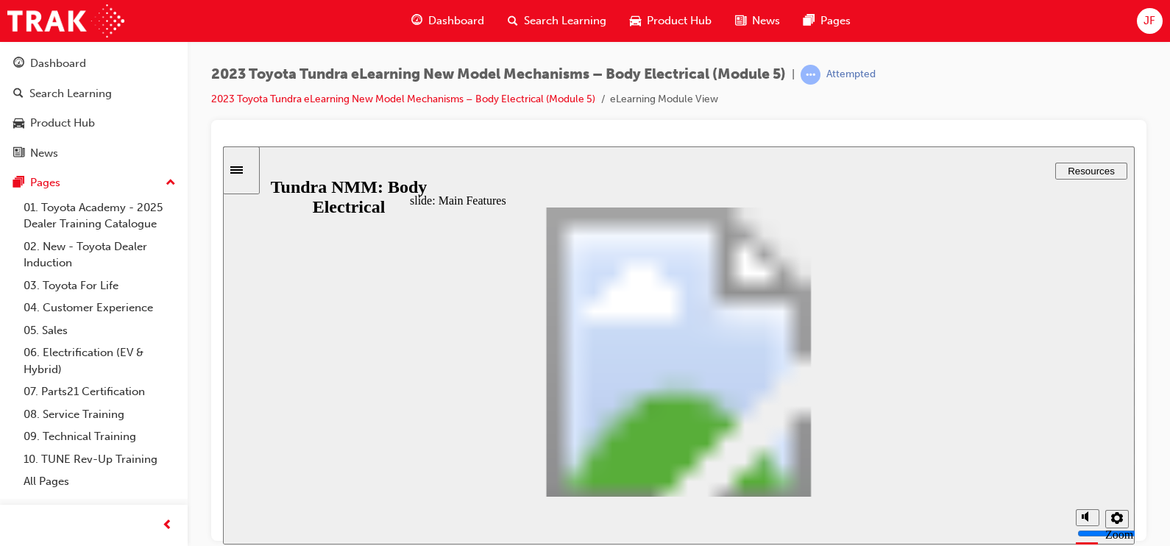
scroll to position [1254, 0]
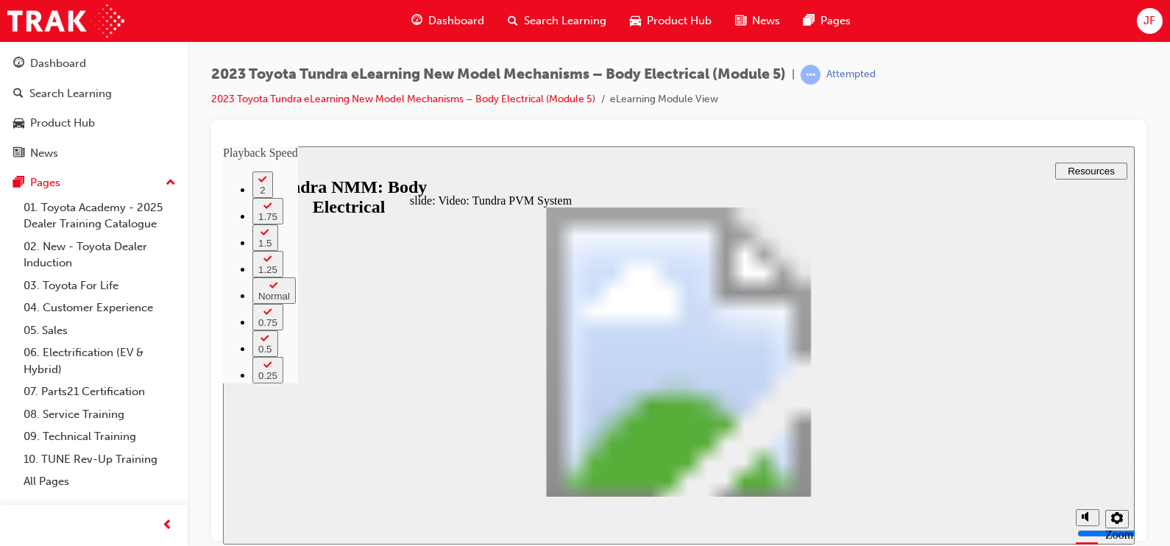
type input "108"
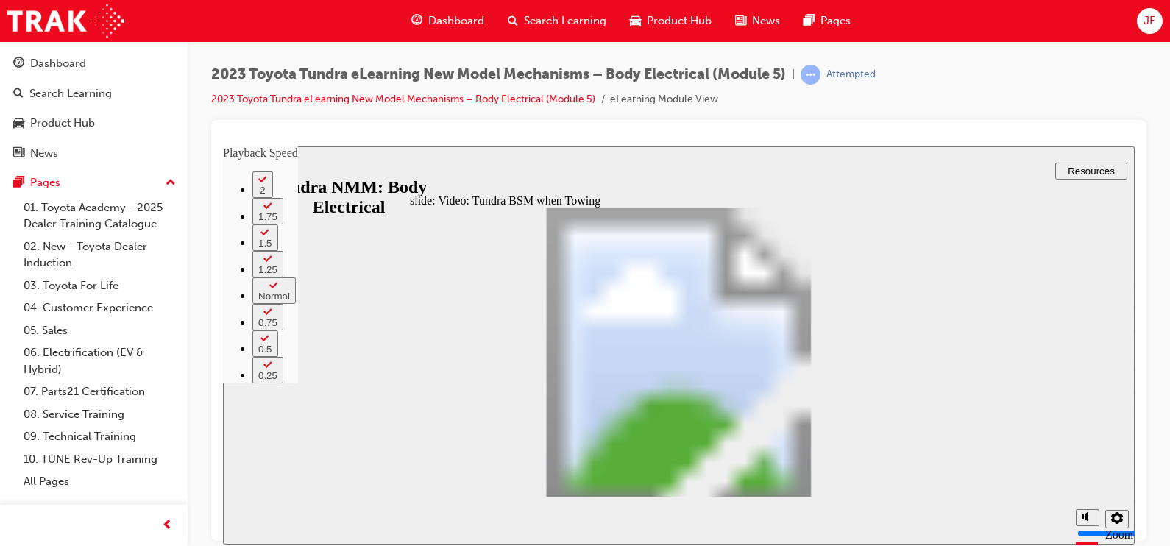
type input "65"
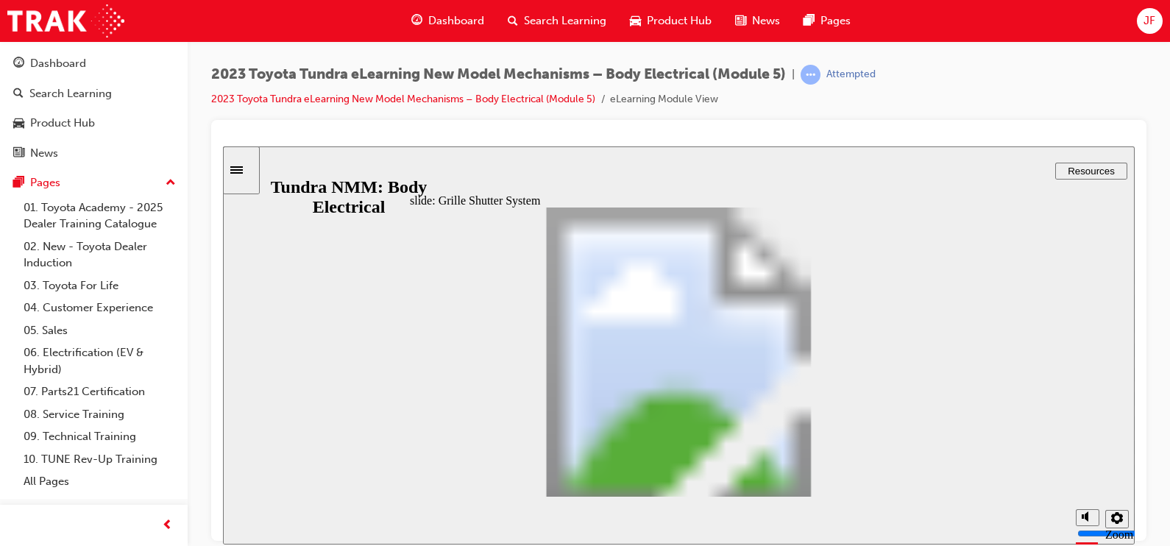
type input "2"
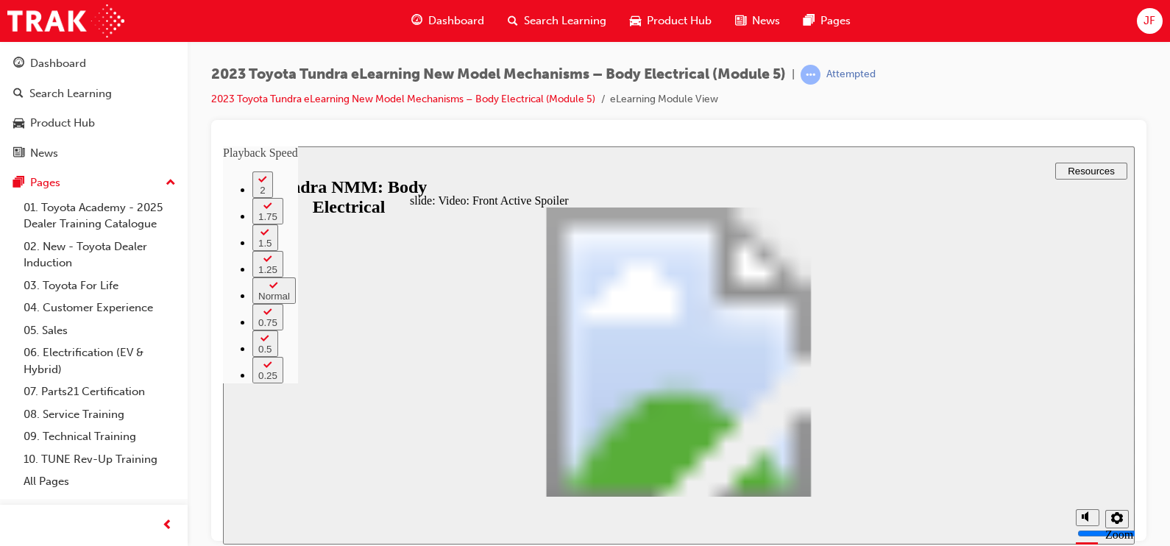
type input "91"
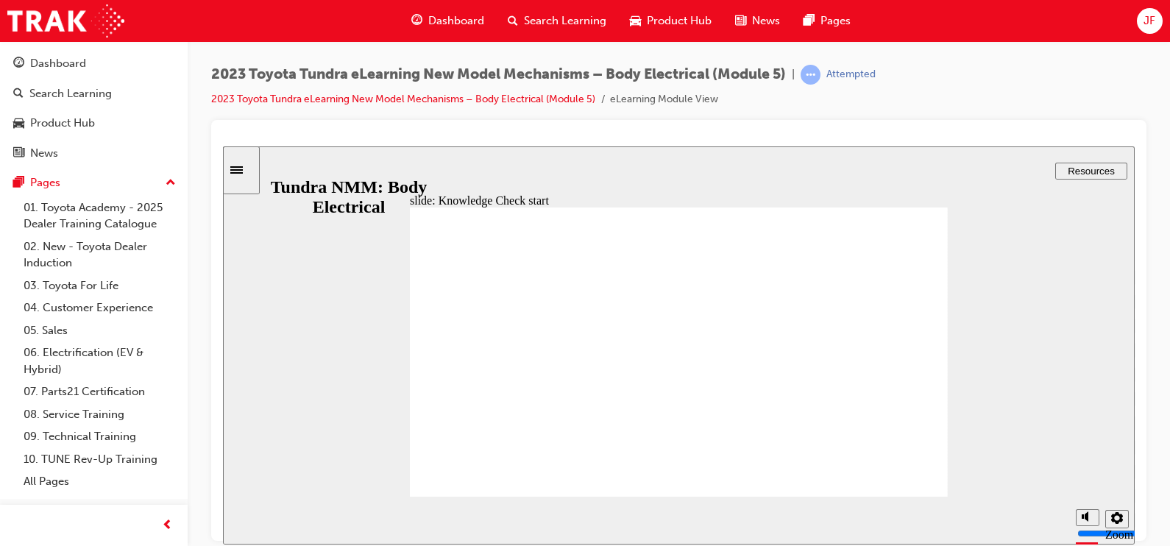
radio input "true"
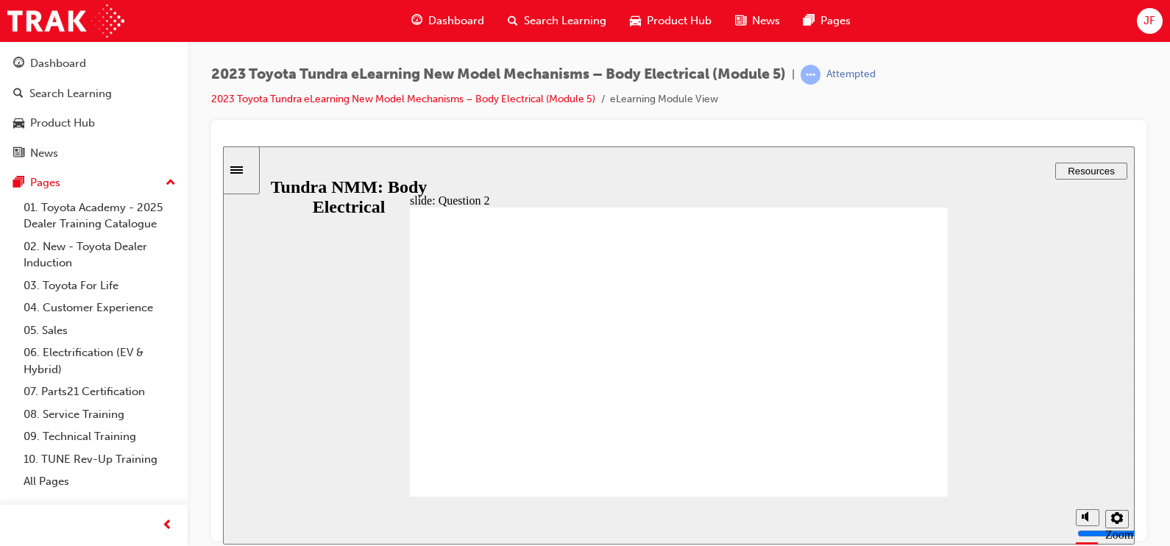
radio input "false"
radio input "true"
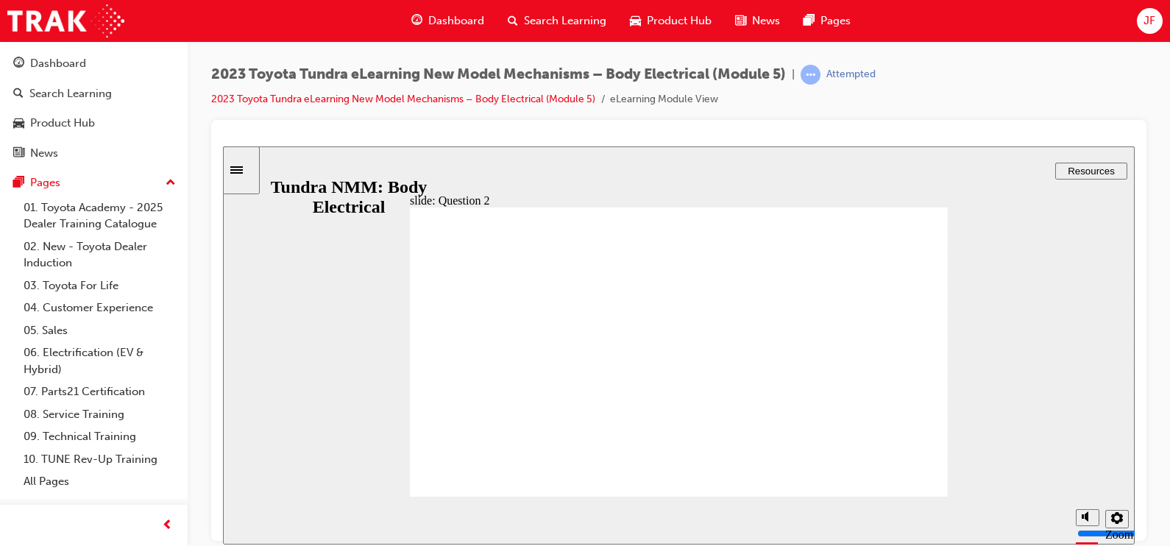
radio input "true"
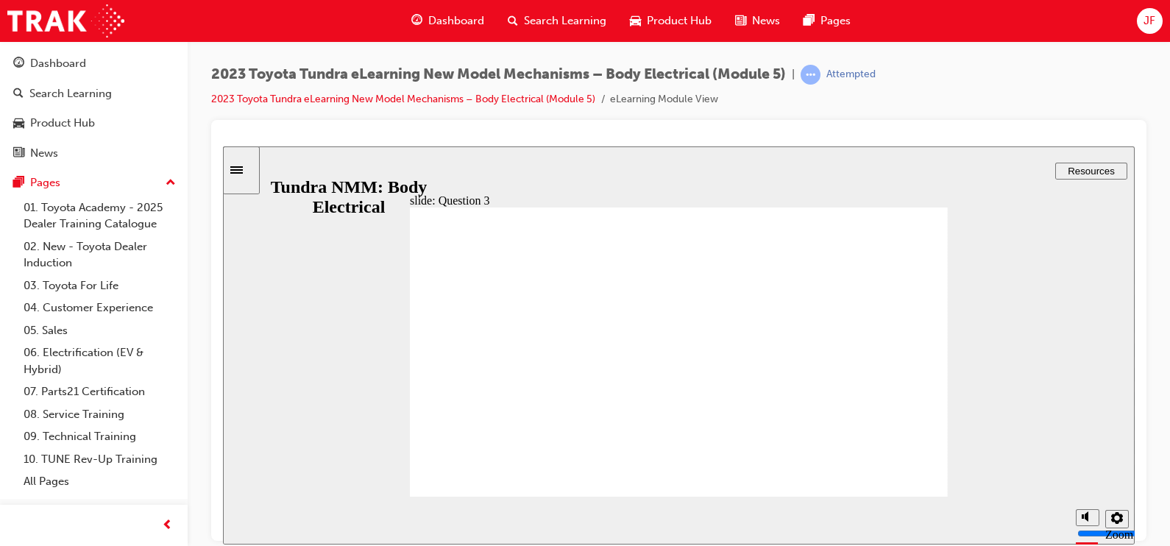
radio input "true"
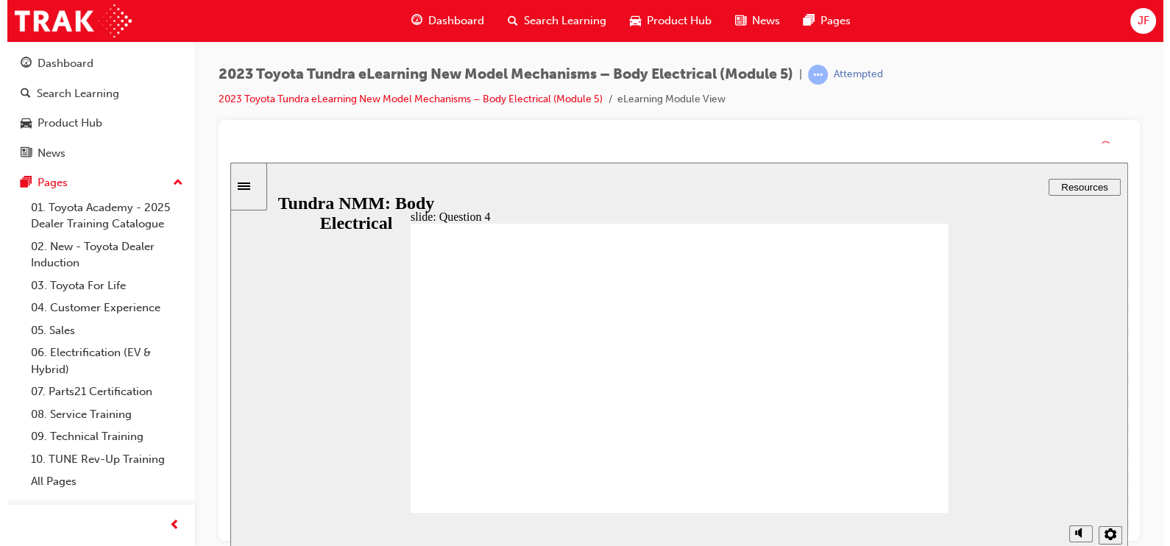
drag, startPoint x: 713, startPoint y: 408, endPoint x: 712, endPoint y: 424, distance: 16.2
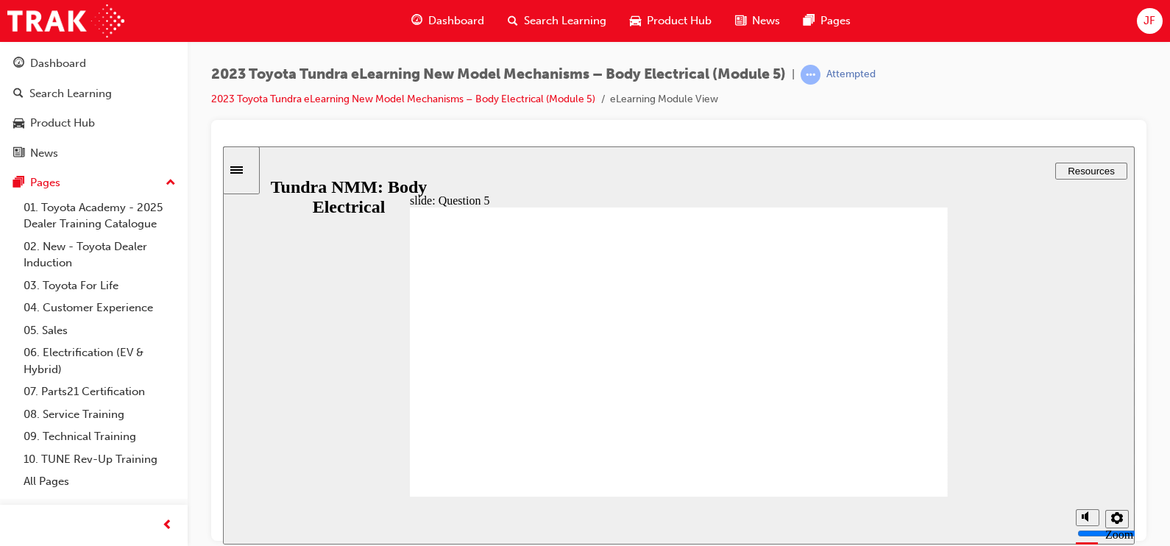
radio input "false"
radio input "true"
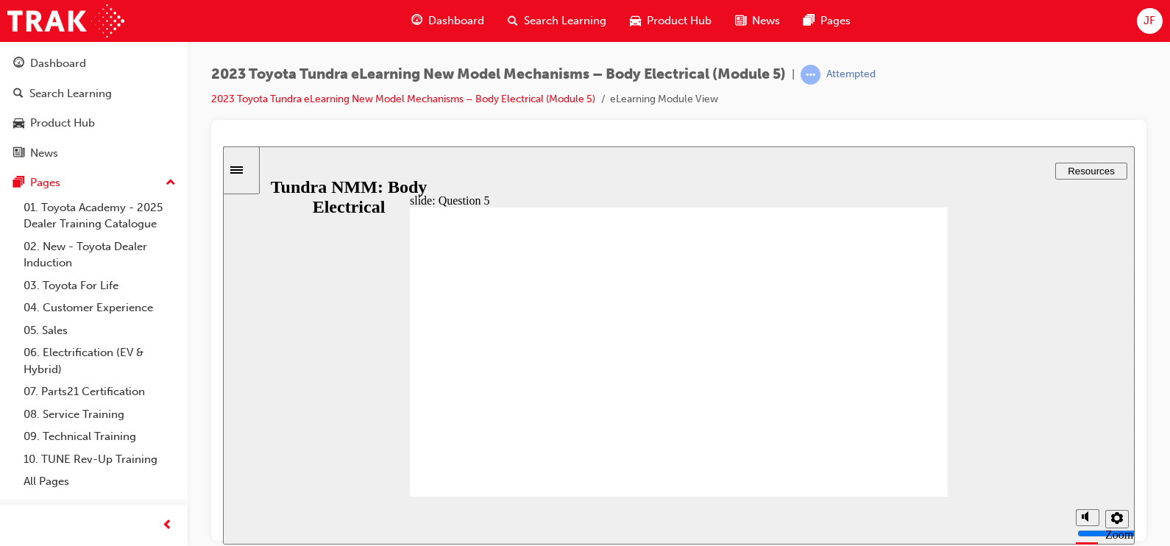
click at [86, 102] on link "Search Learning" at bounding box center [94, 93] width 176 height 27
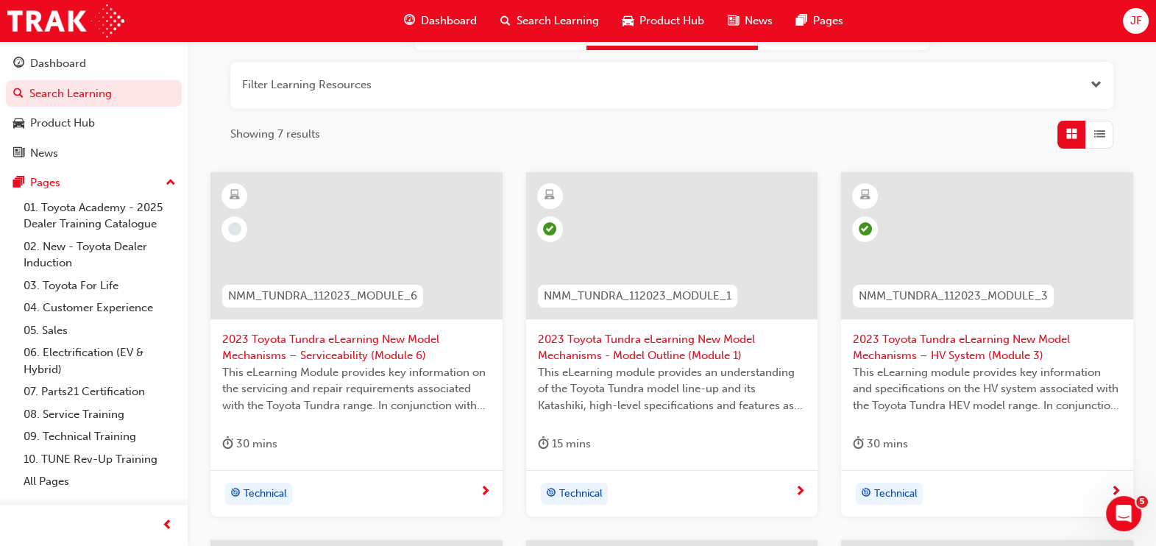
scroll to position [183, 0]
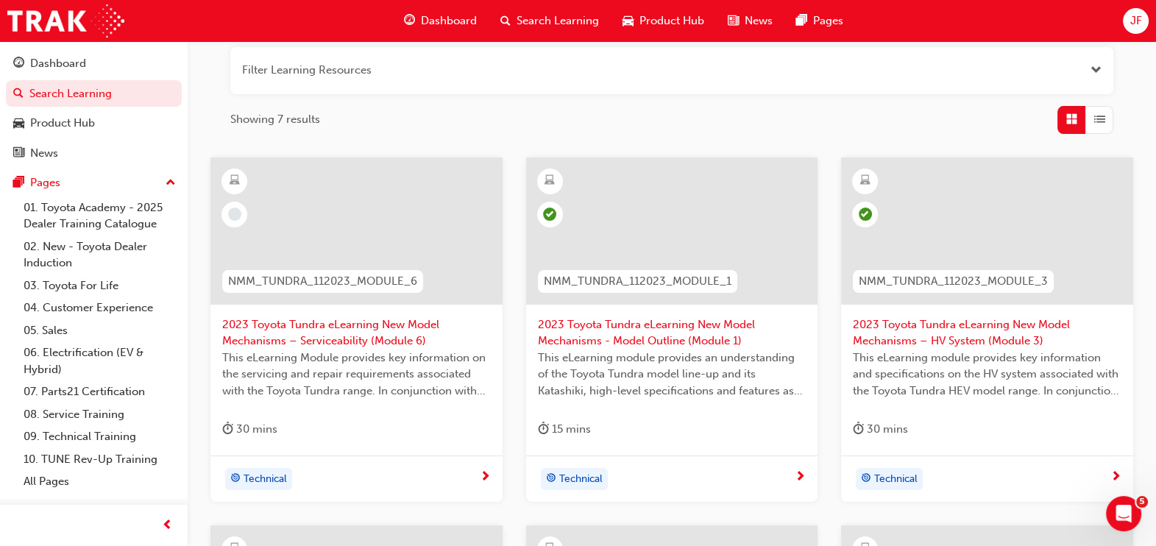
click at [357, 282] on span "NMM_TUNDRA_112023_MODULE_6" at bounding box center [322, 281] width 189 height 17
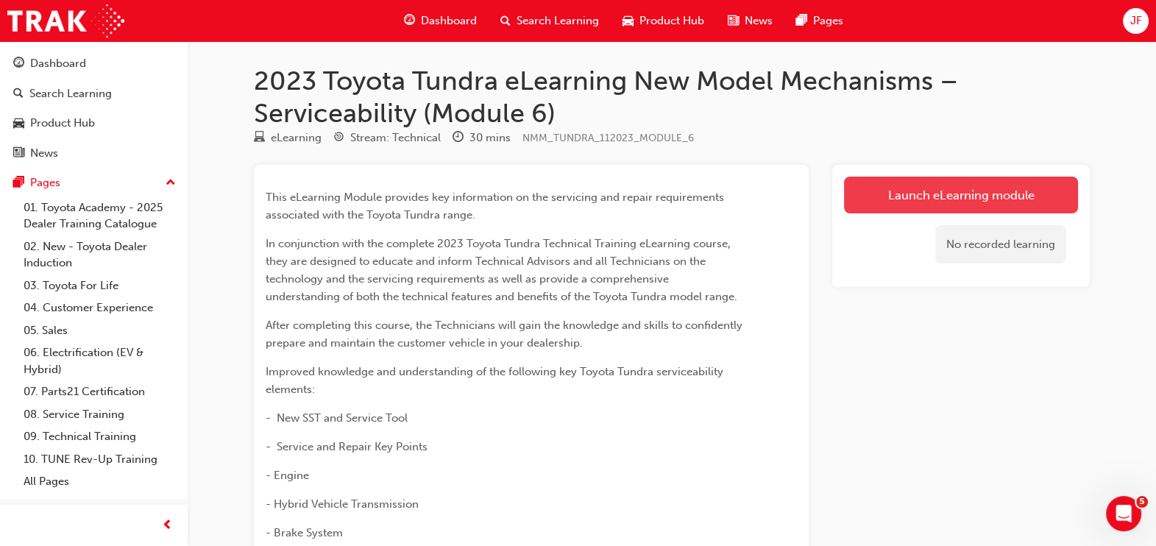
click at [948, 194] on link "Launch eLearning module" at bounding box center [961, 195] width 234 height 37
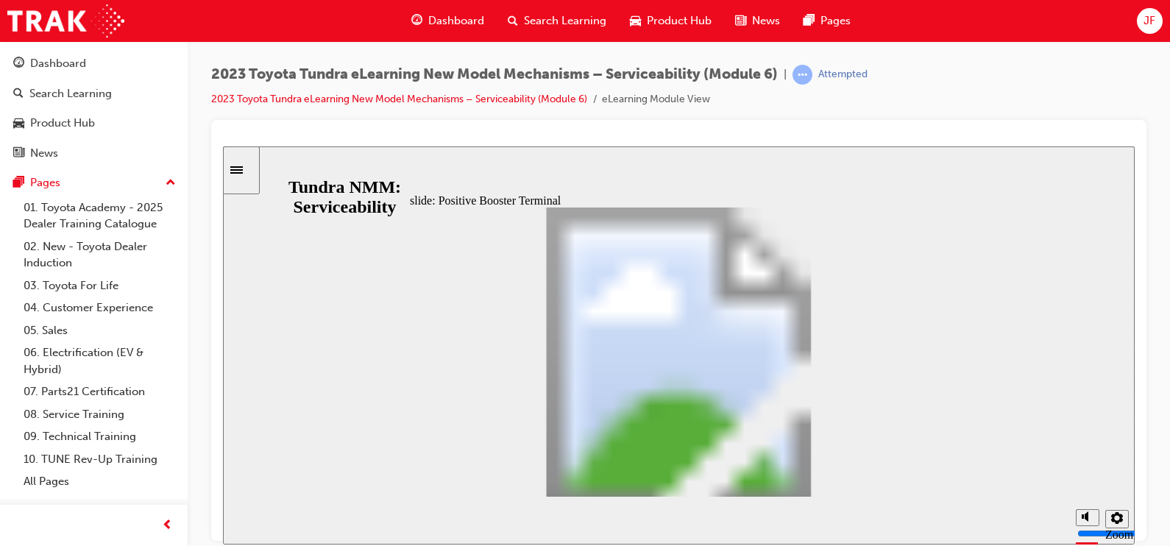
type input "3"
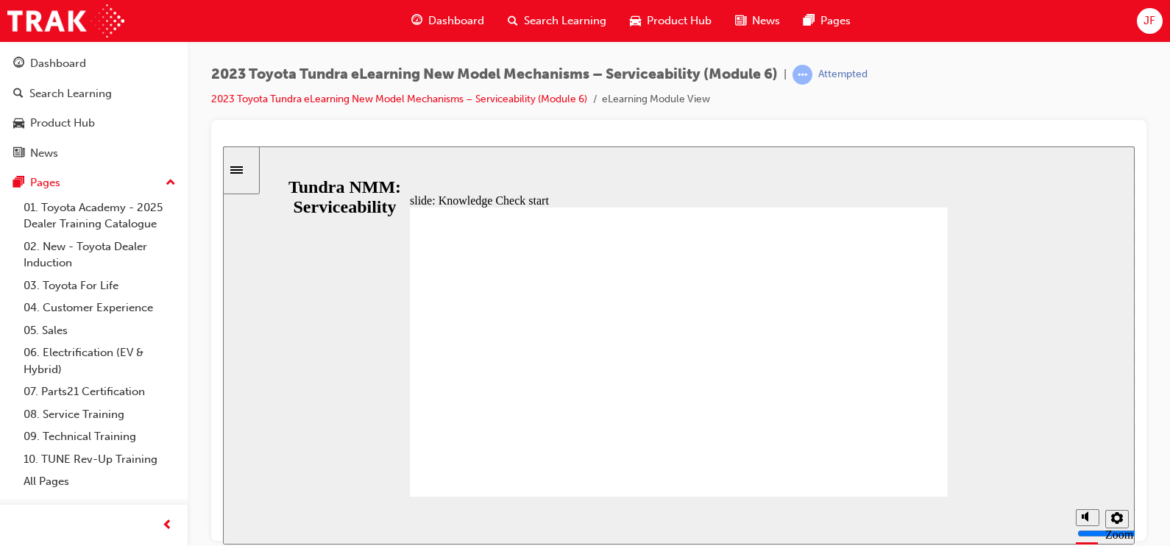
radio input "true"
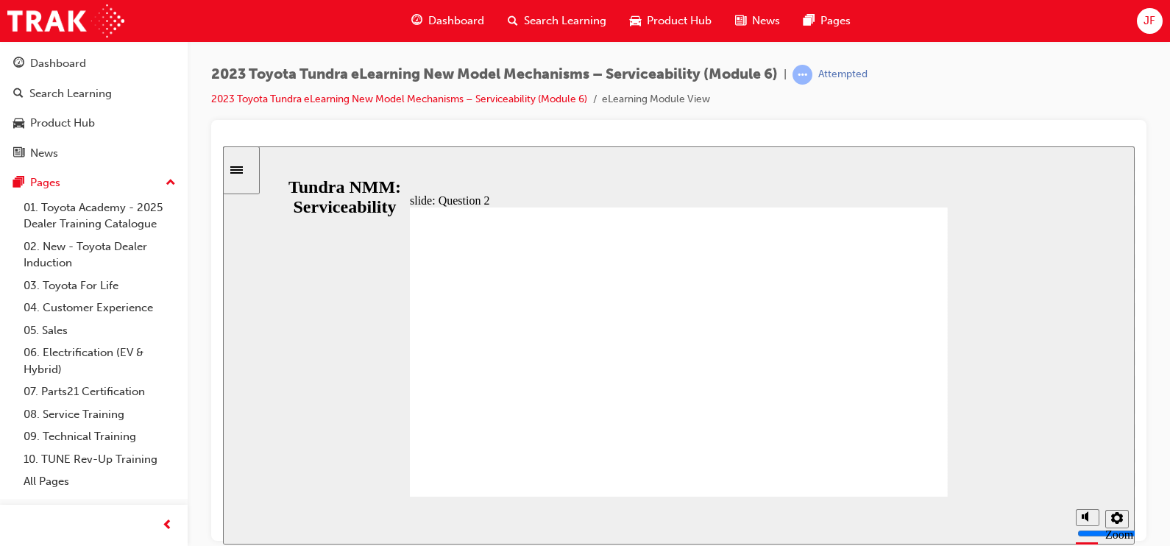
radio input "true"
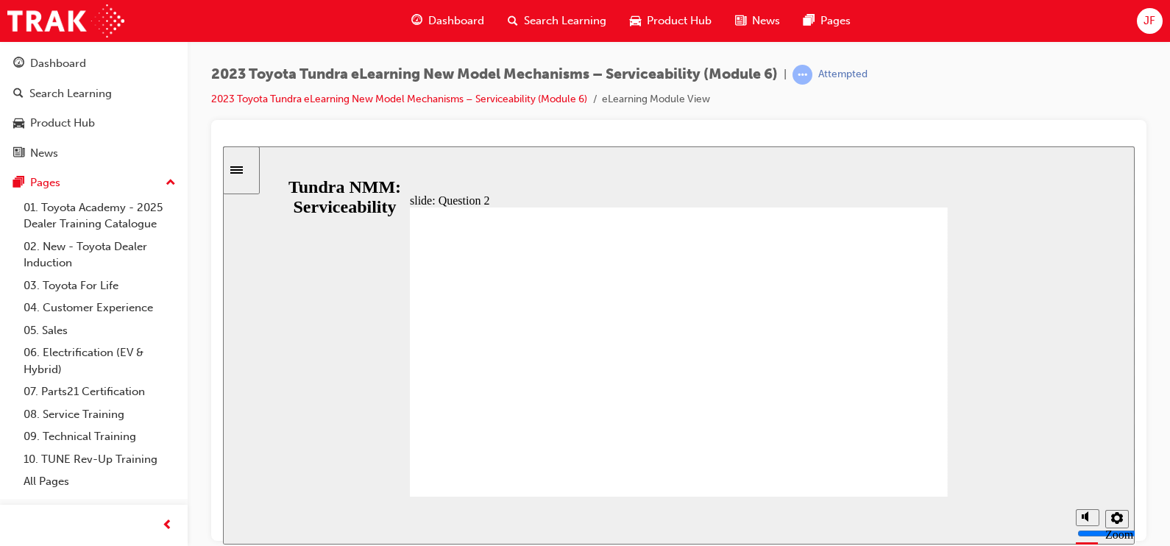
radio input "false"
radio input "true"
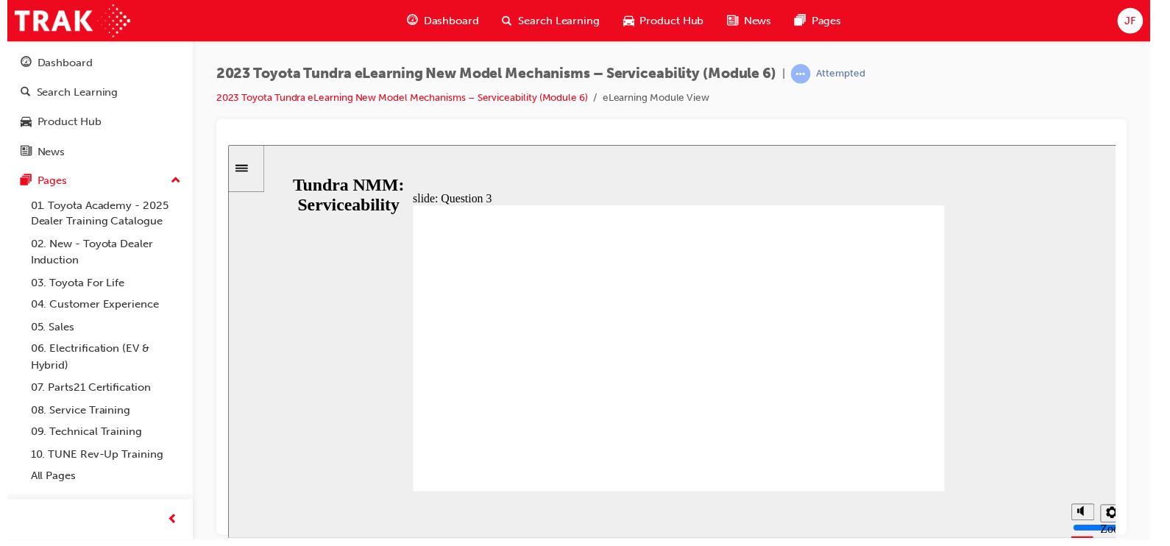
drag, startPoint x: 720, startPoint y: 417, endPoint x: 672, endPoint y: 403, distance: 49.8
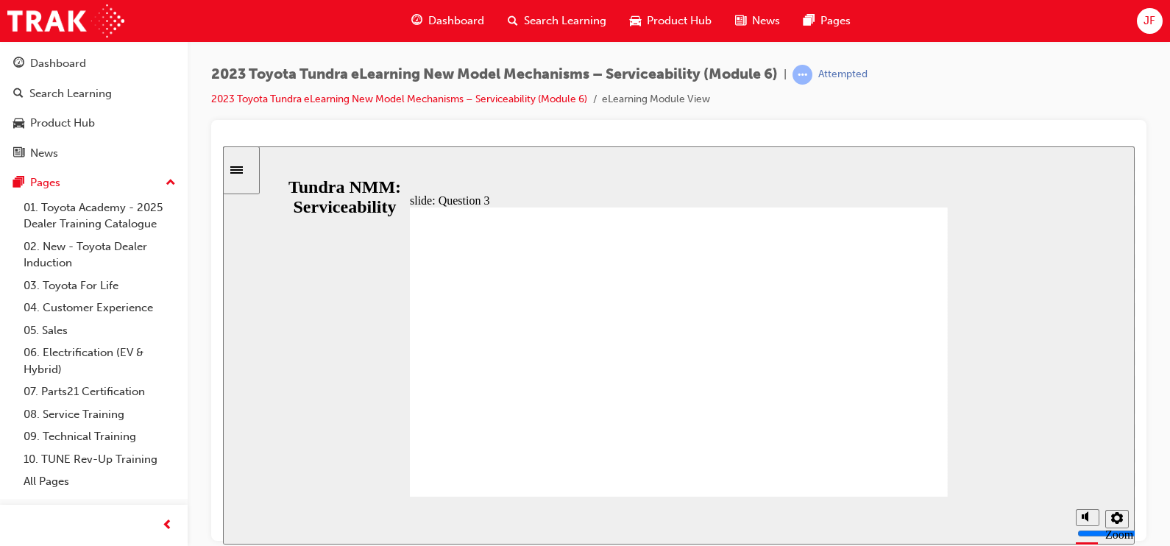
radio input "false"
radio input "true"
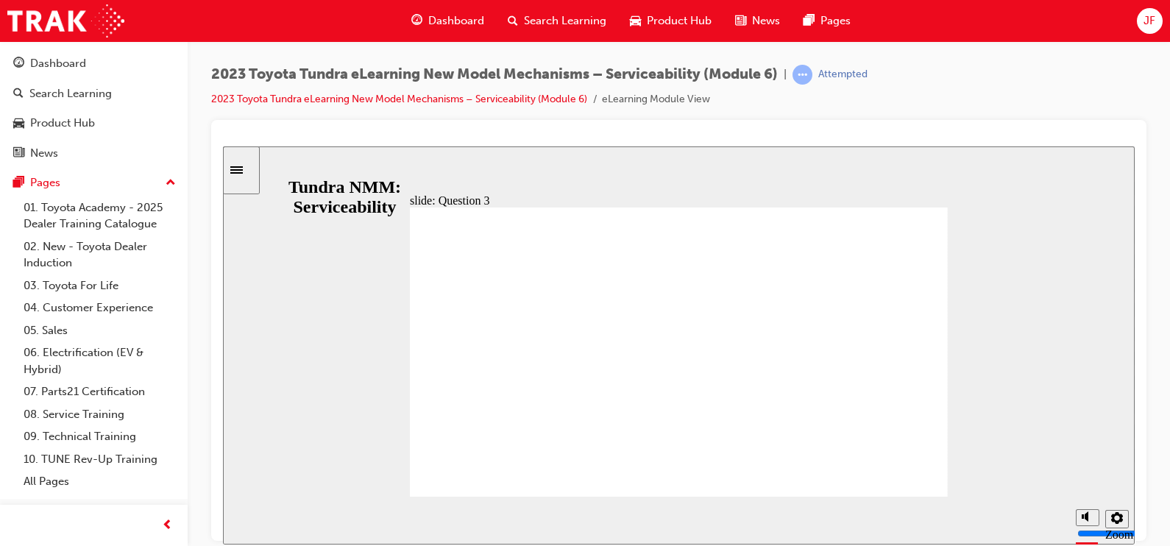
radio input "true"
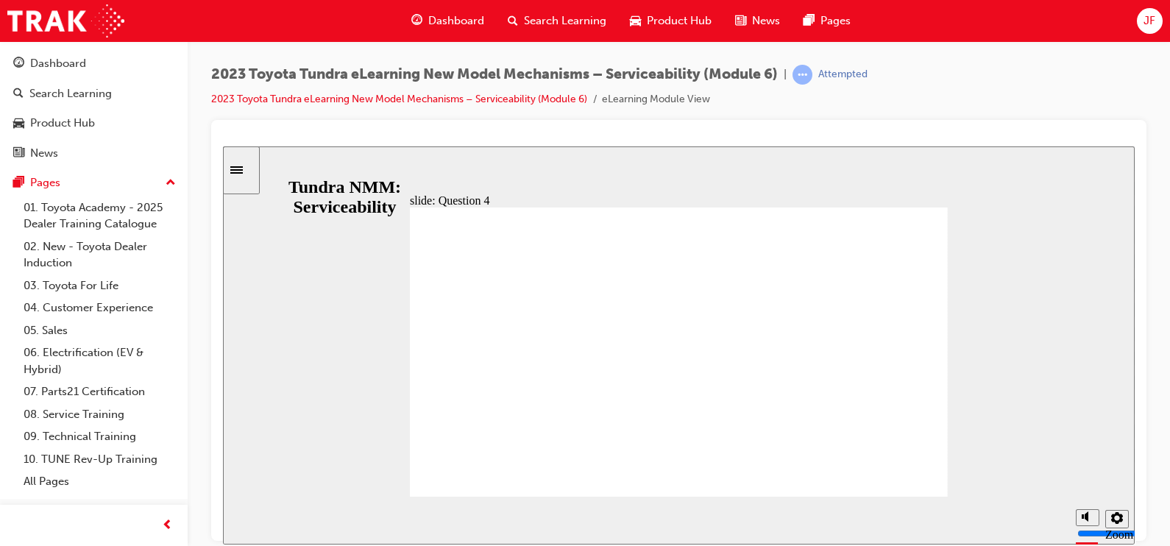
radio input "true"
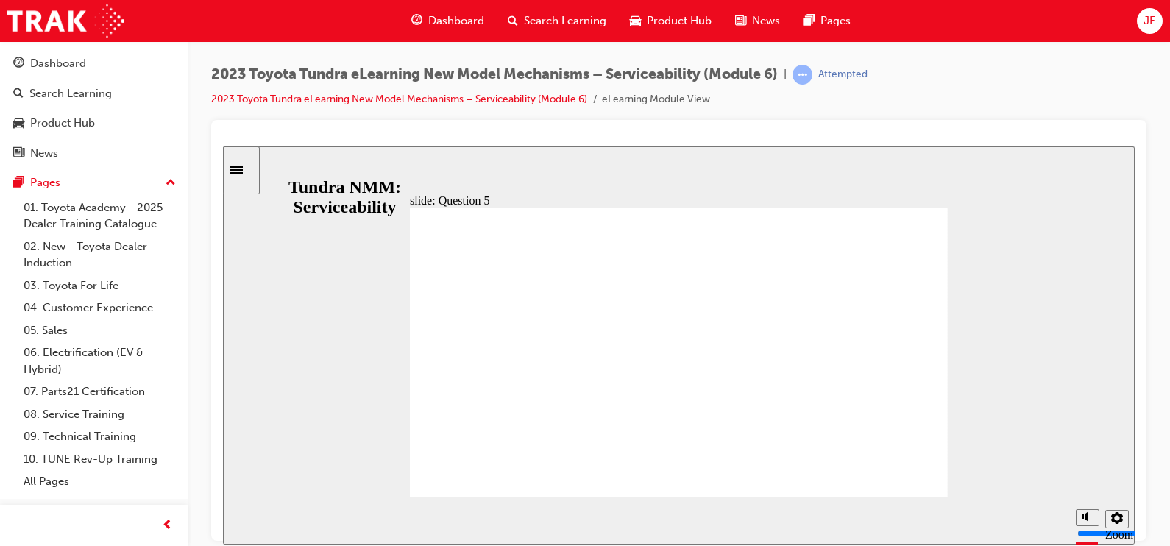
click at [1144, 22] on span "JF" at bounding box center [1149, 21] width 12 height 17
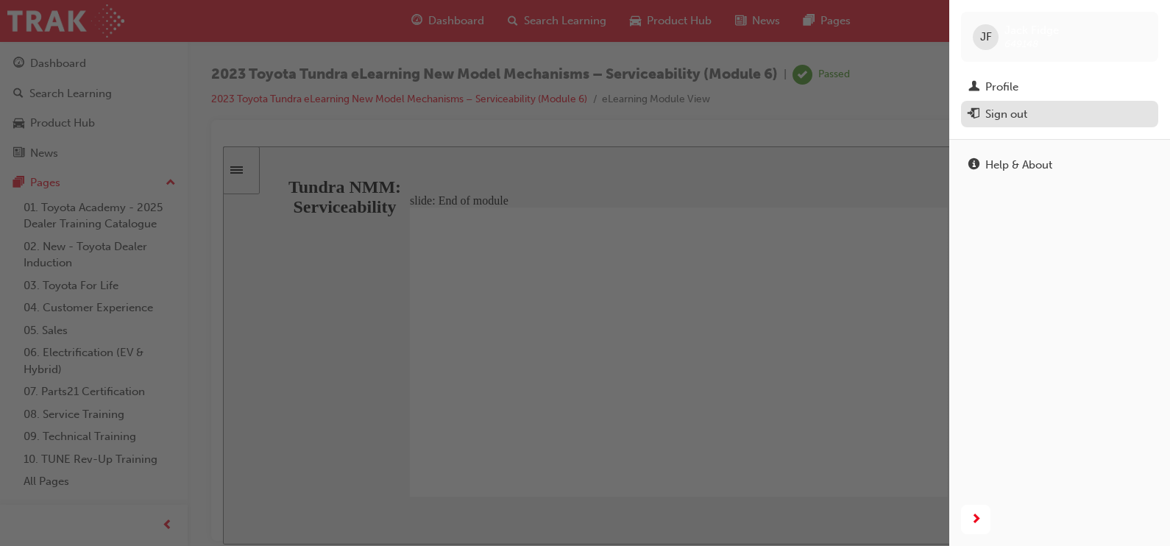
click at [1012, 116] on div "Sign out" at bounding box center [1006, 114] width 42 height 17
